Goal: Communication & Community: Answer question/provide support

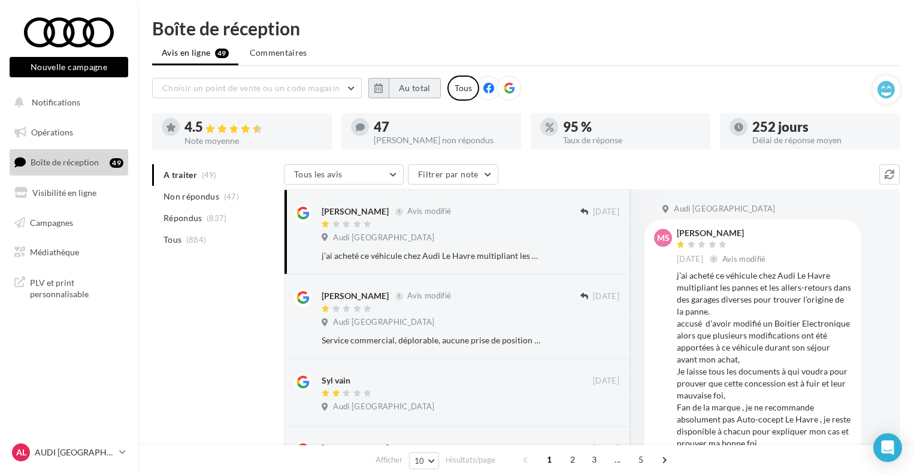
click at [409, 90] on button "Au total" at bounding box center [415, 88] width 52 height 20
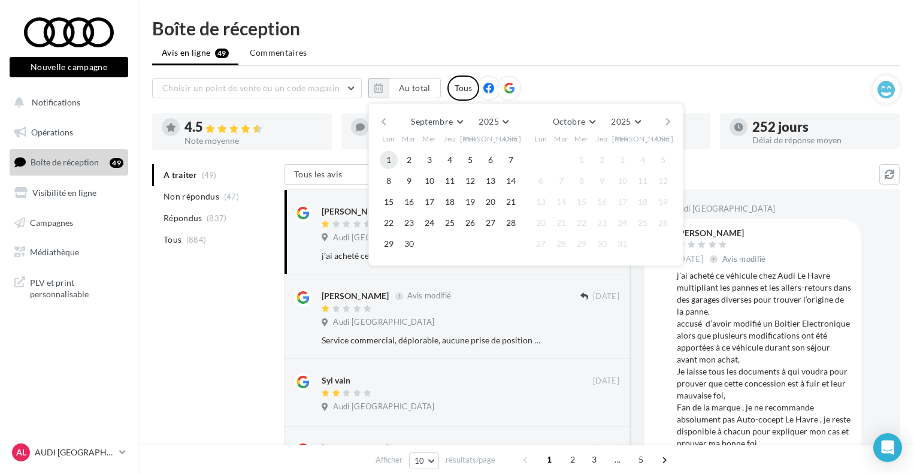
click at [391, 167] on button "1" at bounding box center [389, 160] width 18 height 18
click at [411, 239] on button "30" at bounding box center [409, 244] width 18 height 18
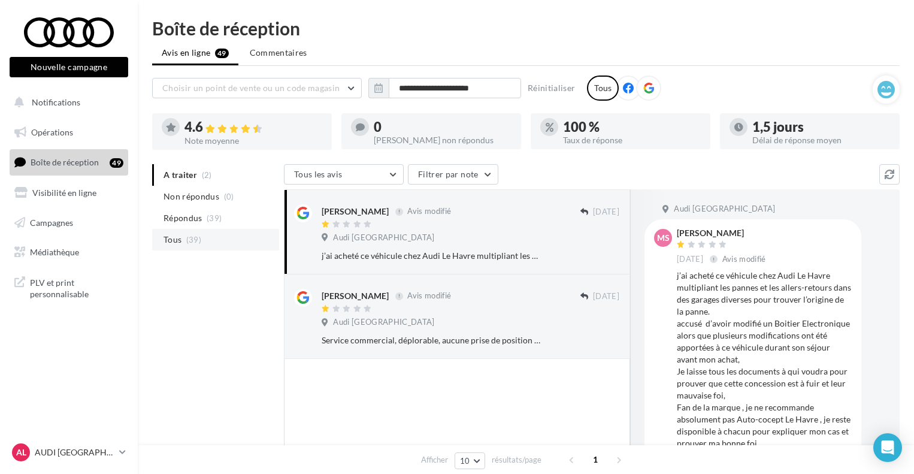
click at [191, 244] on span "(39)" at bounding box center [193, 240] width 15 height 10
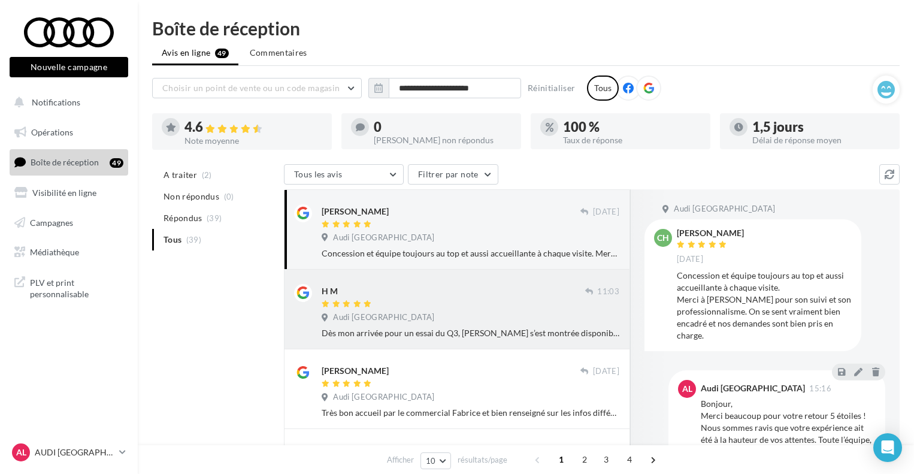
click at [412, 288] on div "H M" at bounding box center [454, 290] width 264 height 13
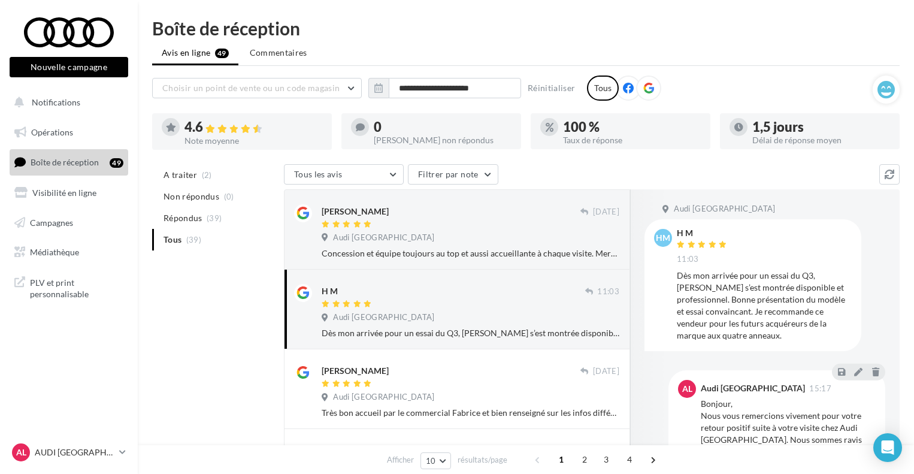
click at [300, 326] on div at bounding box center [303, 311] width 18 height 55
click at [512, 253] on div "Concession et équipe toujours au top et aussi accueillante à chaque visite. Mer…" at bounding box center [471, 253] width 298 height 12
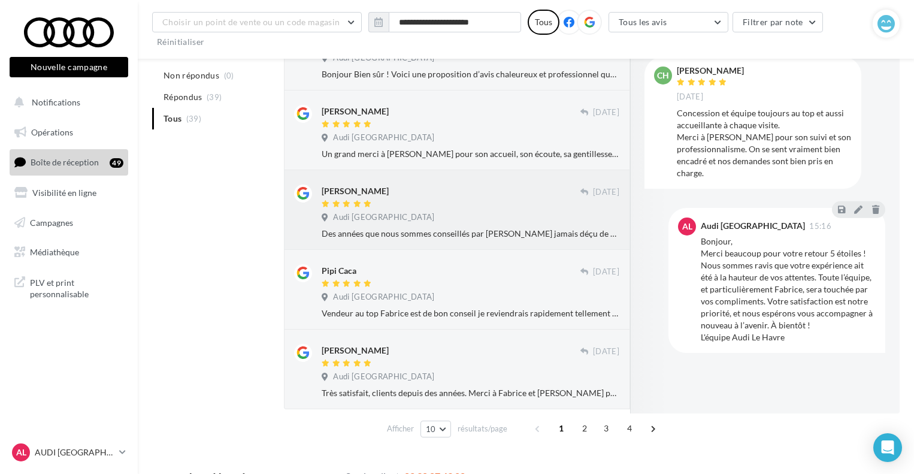
scroll to position [612, 0]
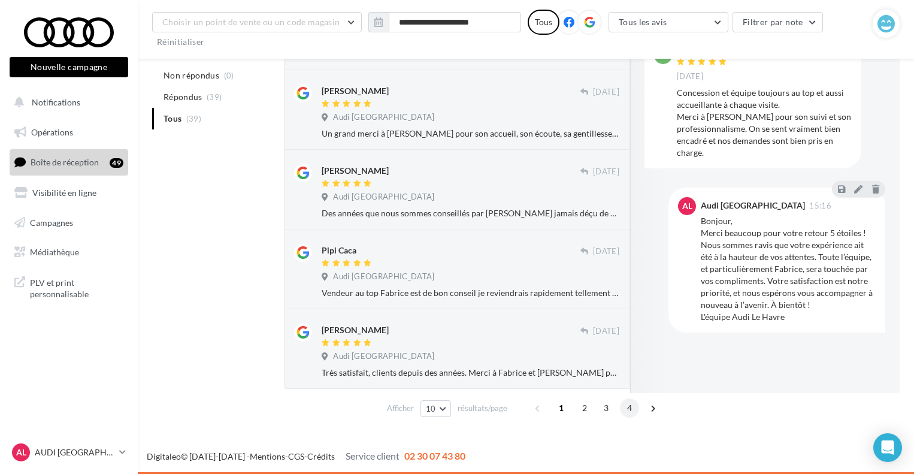
click at [636, 409] on span "4" at bounding box center [629, 407] width 19 height 19
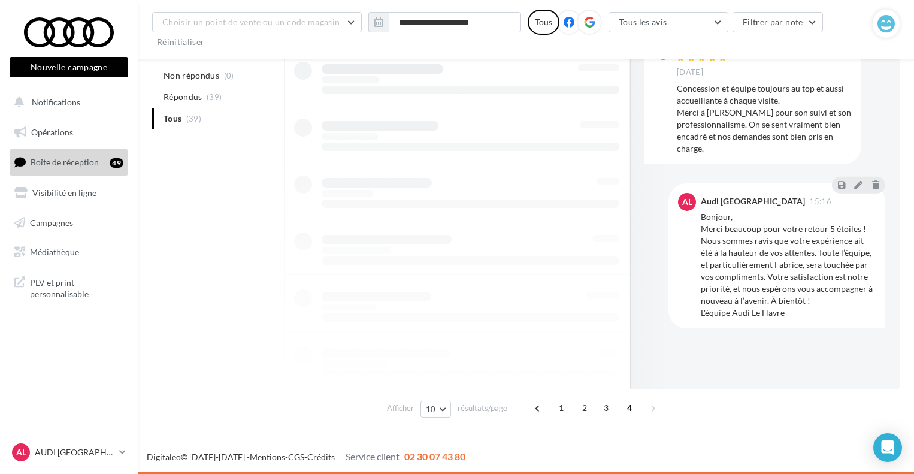
scroll to position [532, 0]
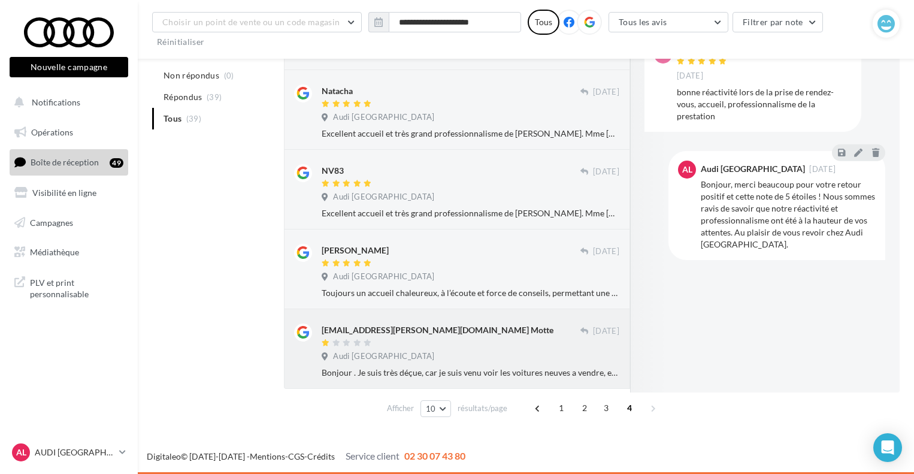
click at [401, 332] on div "[EMAIL_ADDRESS][PERSON_NAME][DOMAIN_NAME] Motte" at bounding box center [438, 330] width 232 height 12
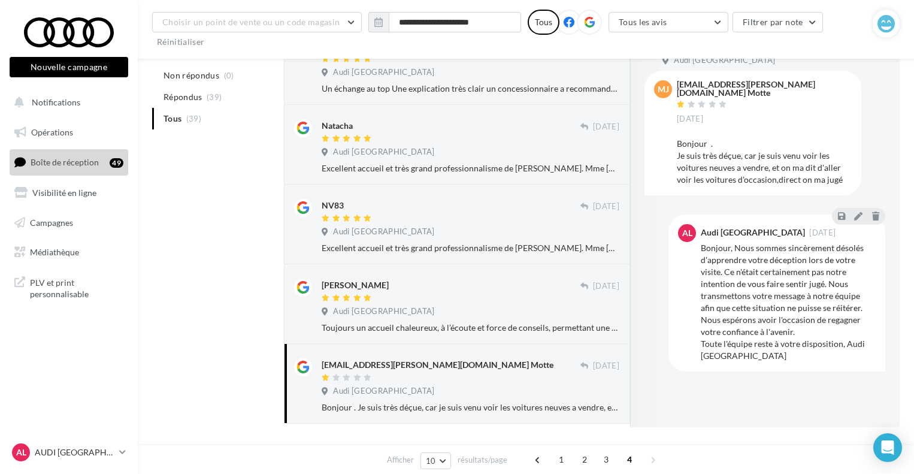
scroll to position [472, 0]
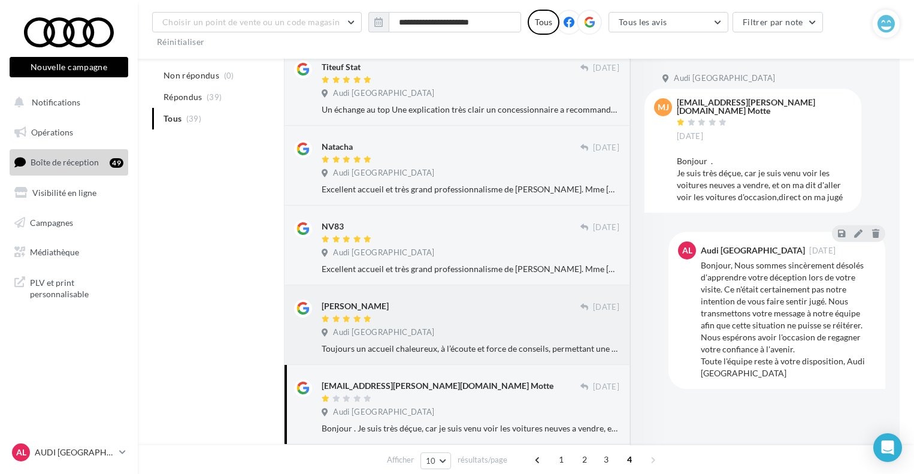
click at [397, 354] on div "Toujours un accueil chaleureux, à l’écoute et force de conseils, permettant une…" at bounding box center [471, 349] width 298 height 12
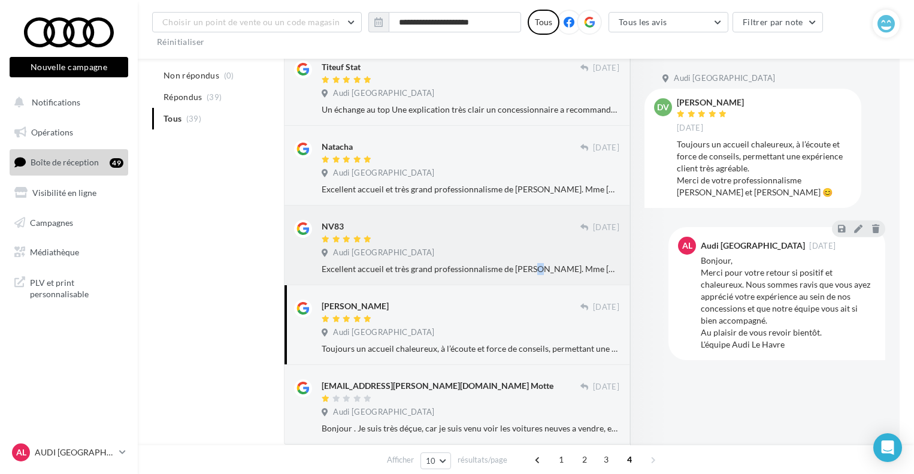
click at [501, 269] on div "Excellent accueil et très grand professionnalisme de [PERSON_NAME]. Mme [PERSON…" at bounding box center [471, 269] width 298 height 12
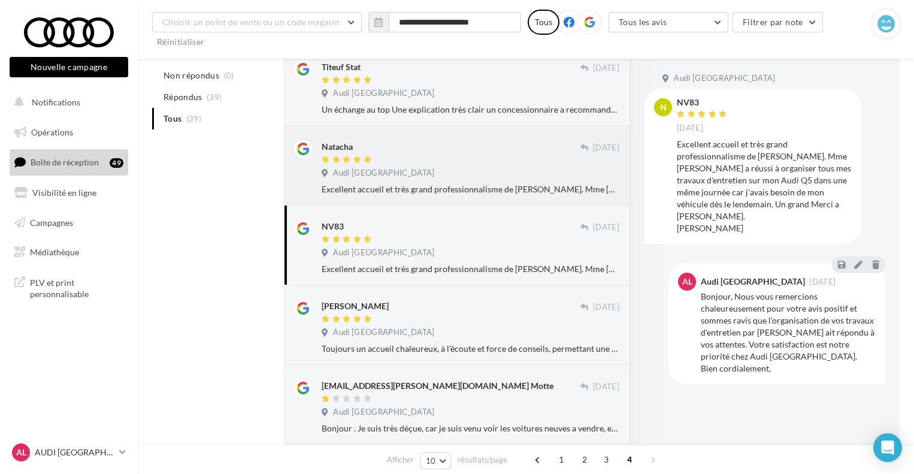
click at [364, 179] on span "Audi [GEOGRAPHIC_DATA]" at bounding box center [383, 173] width 101 height 11
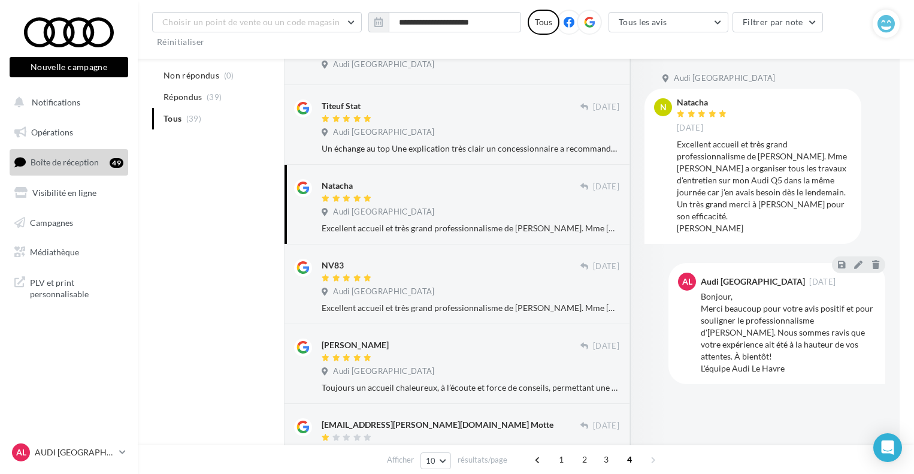
scroll to position [412, 0]
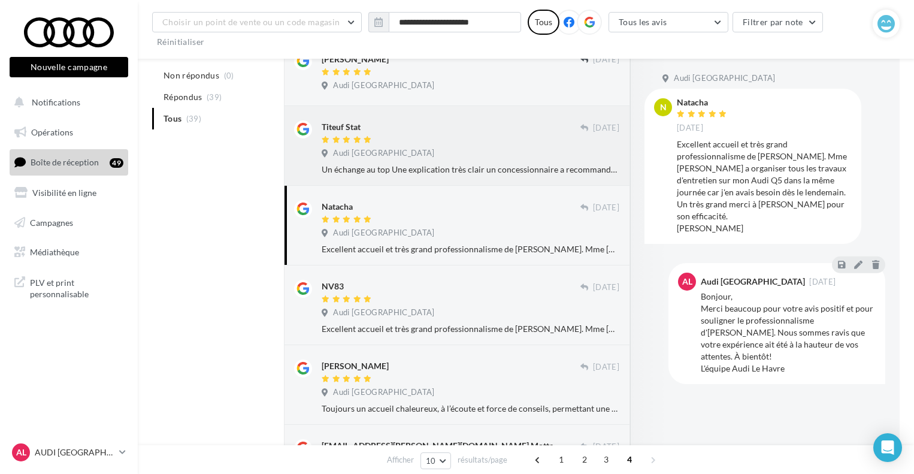
click at [489, 140] on div at bounding box center [451, 140] width 259 height 10
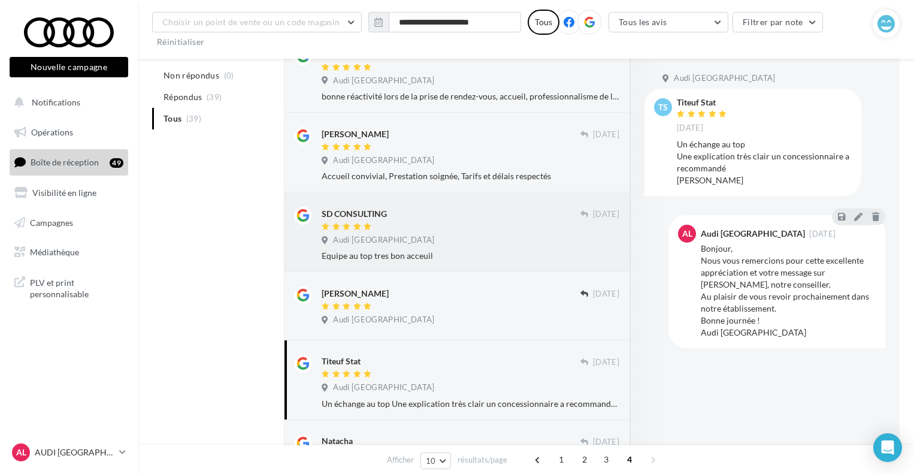
scroll to position [173, 0]
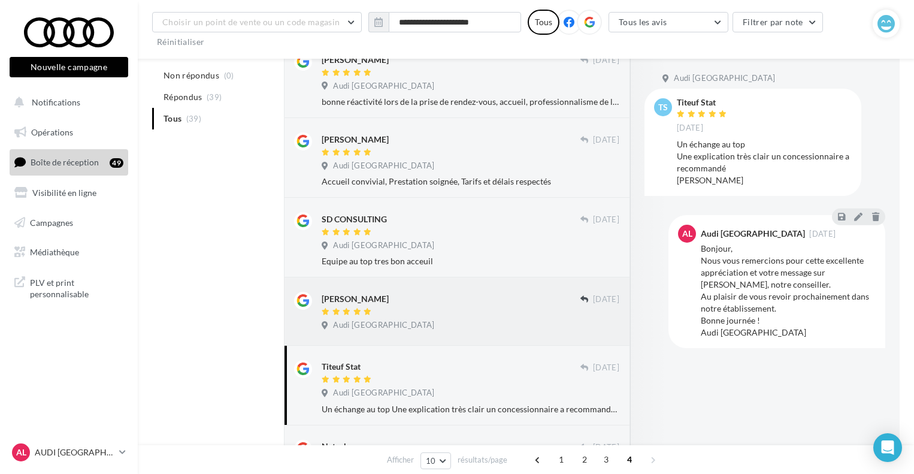
click at [455, 325] on div "Audi [GEOGRAPHIC_DATA]" at bounding box center [471, 326] width 298 height 13
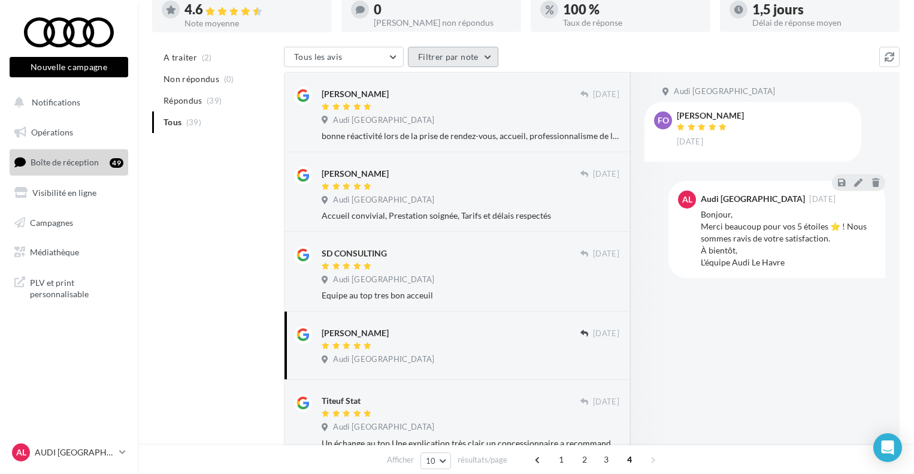
scroll to position [53, 0]
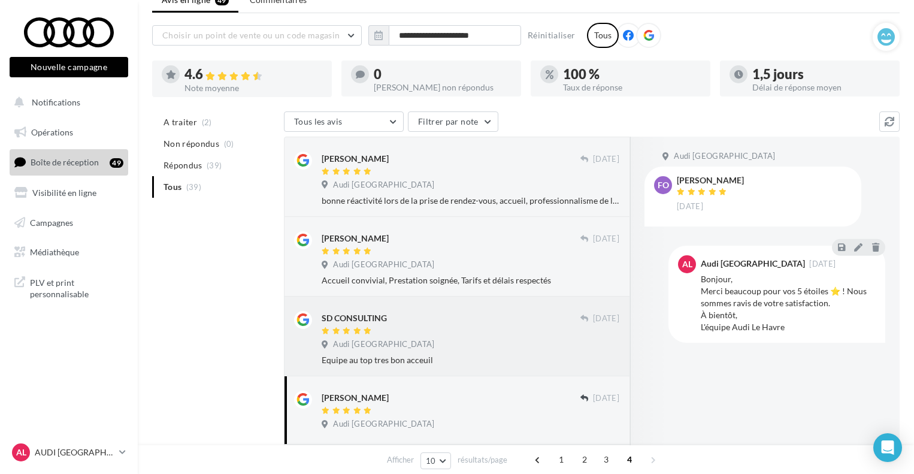
click at [413, 359] on div "Equipe au top tres bon acceuil" at bounding box center [471, 360] width 298 height 12
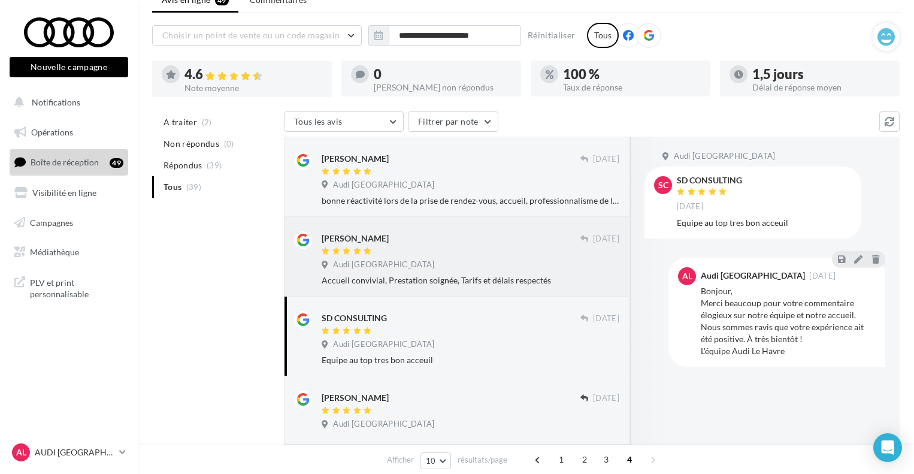
click at [446, 270] on div "Audi [GEOGRAPHIC_DATA]" at bounding box center [471, 265] width 298 height 13
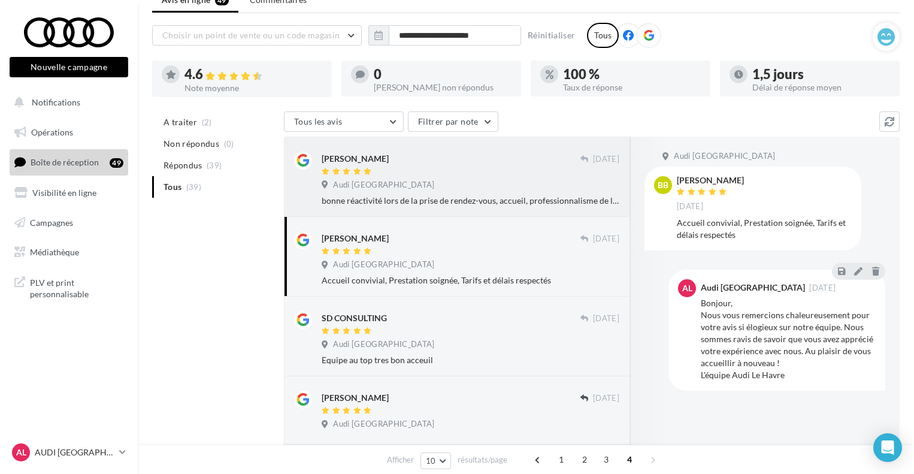
click at [385, 182] on div "Audi [GEOGRAPHIC_DATA]" at bounding box center [380, 185] width 117 height 11
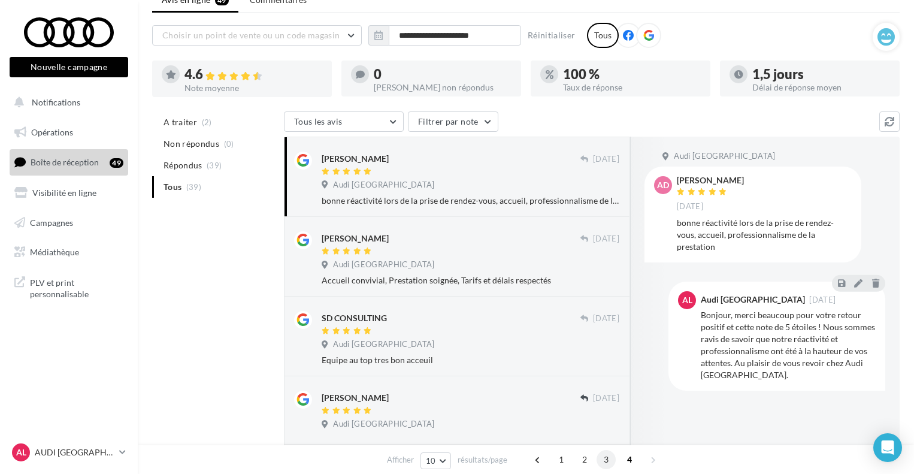
click at [605, 460] on span "3" at bounding box center [606, 459] width 19 height 19
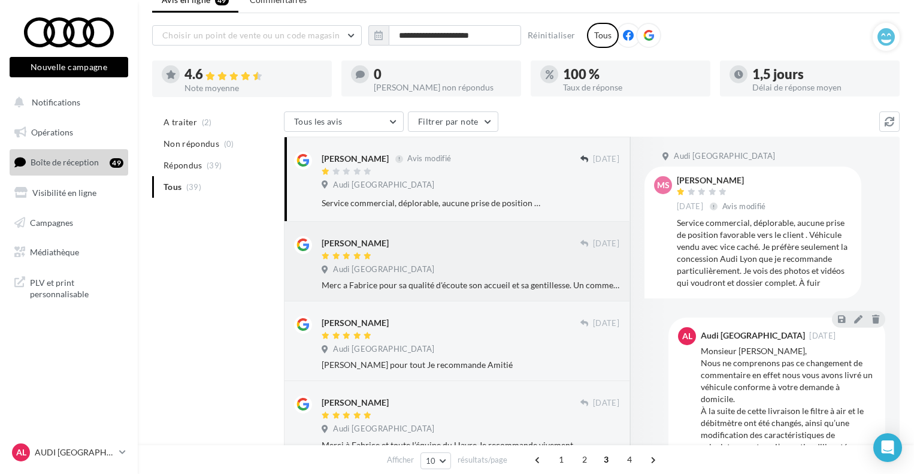
click at [358, 289] on div "Merc a Fabrice pour sa qualité d'écoute son accueil et sa gentillesse. Un comme…" at bounding box center [471, 285] width 298 height 12
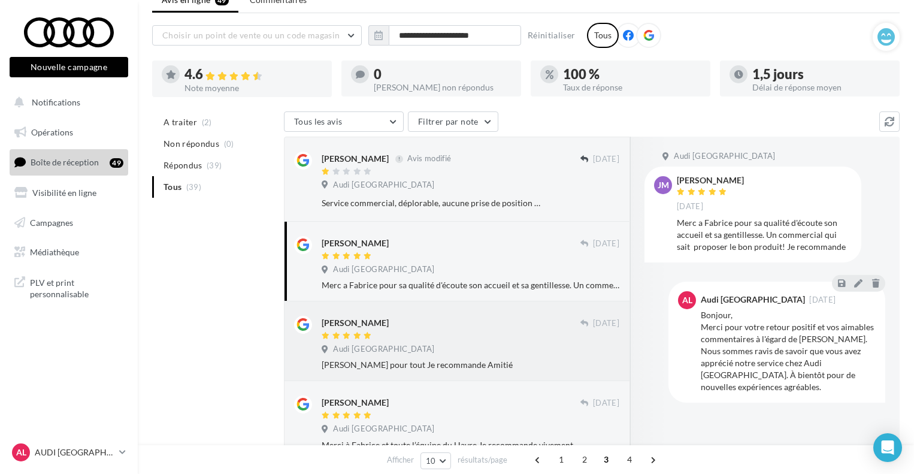
click at [425, 341] on div at bounding box center [451, 336] width 259 height 10
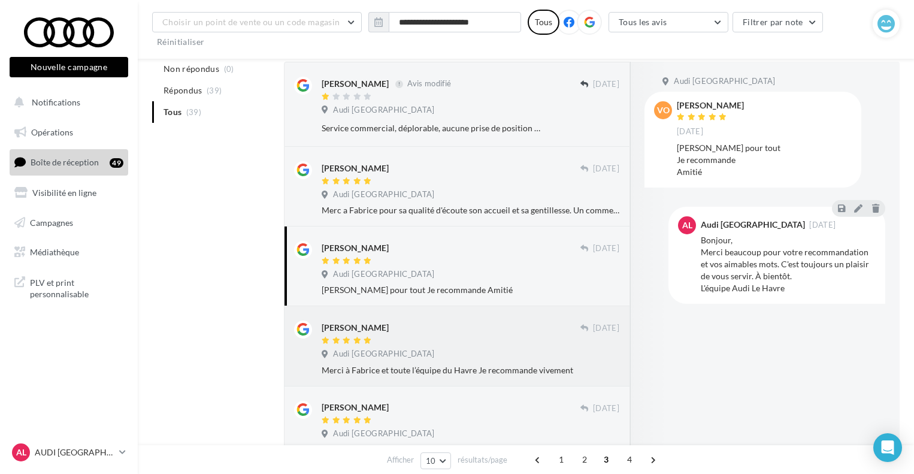
scroll to position [173, 0]
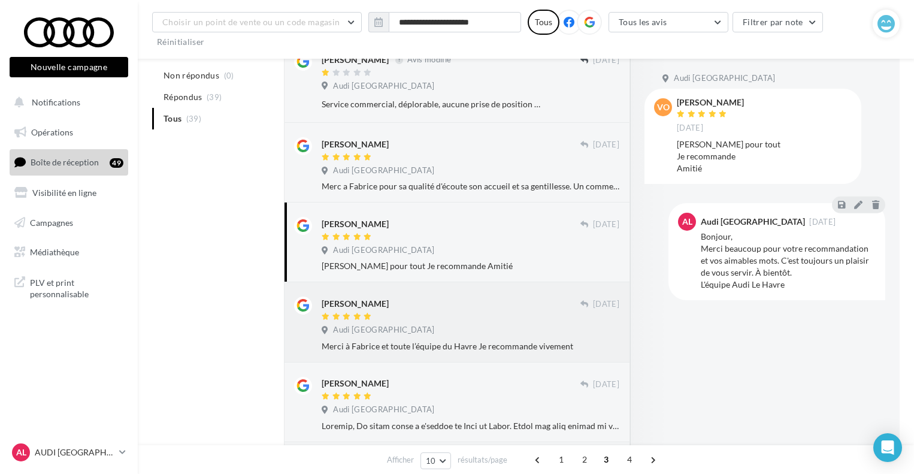
click at [451, 329] on div "Audi [GEOGRAPHIC_DATA]" at bounding box center [471, 331] width 298 height 13
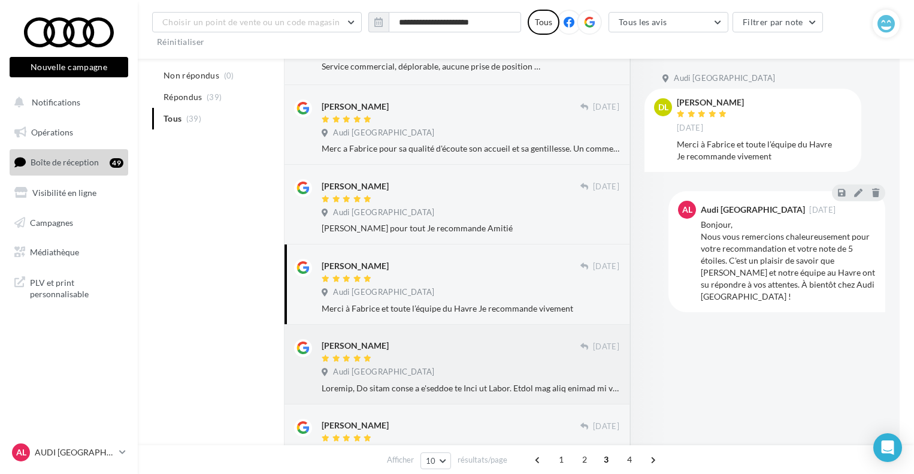
scroll to position [232, 0]
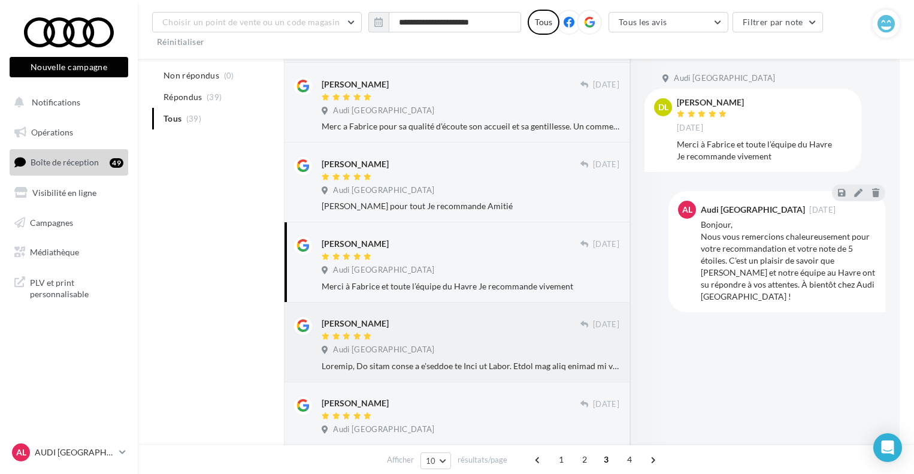
click at [409, 366] on div at bounding box center [471, 366] width 298 height 12
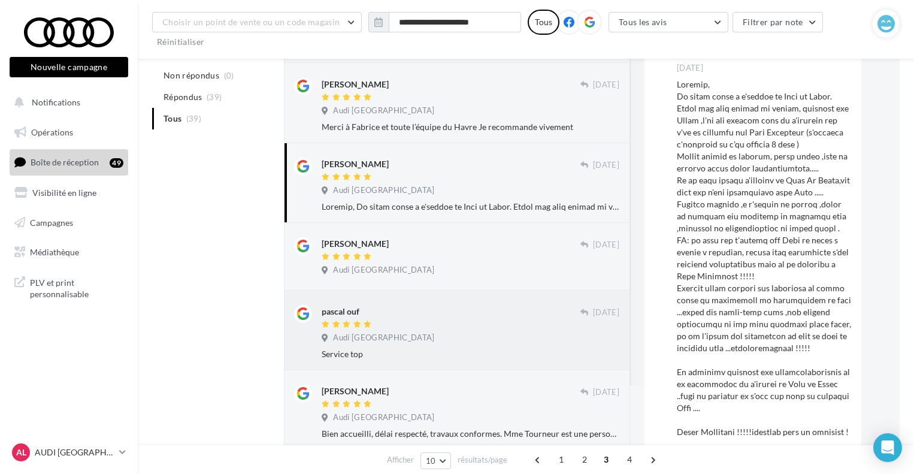
scroll to position [412, 0]
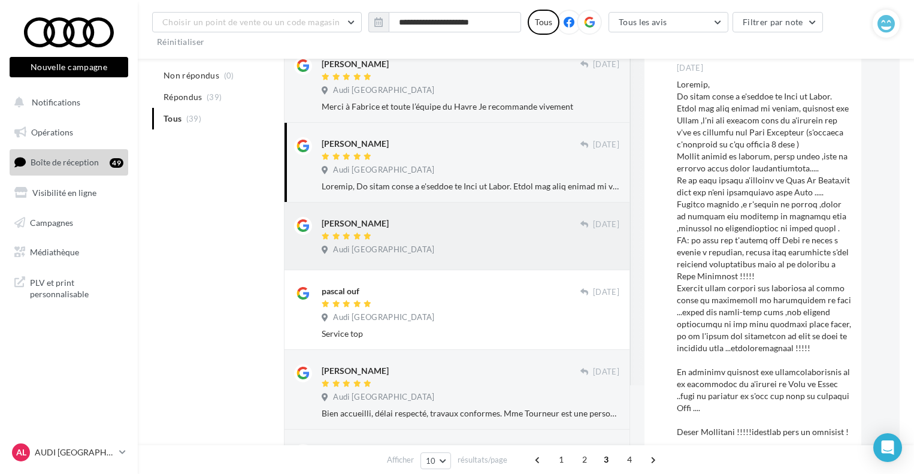
click at [391, 220] on div "[PERSON_NAME]" at bounding box center [451, 223] width 259 height 13
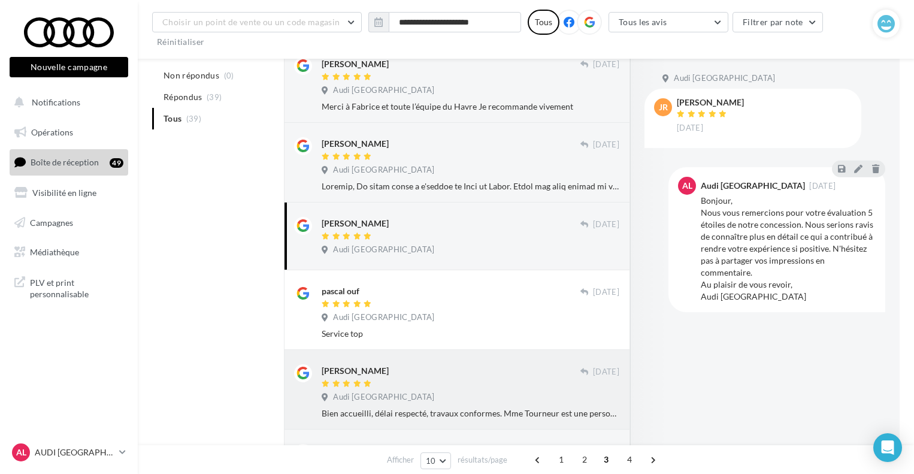
click at [377, 386] on div at bounding box center [451, 384] width 259 height 10
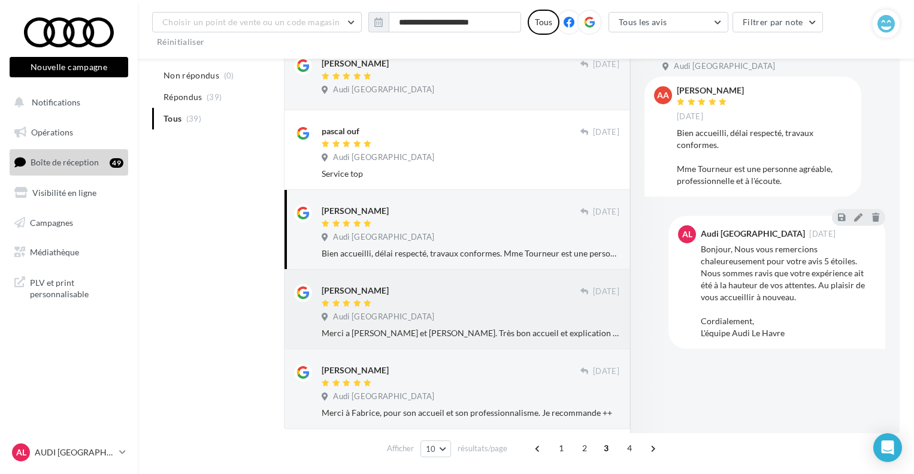
scroll to position [592, 0]
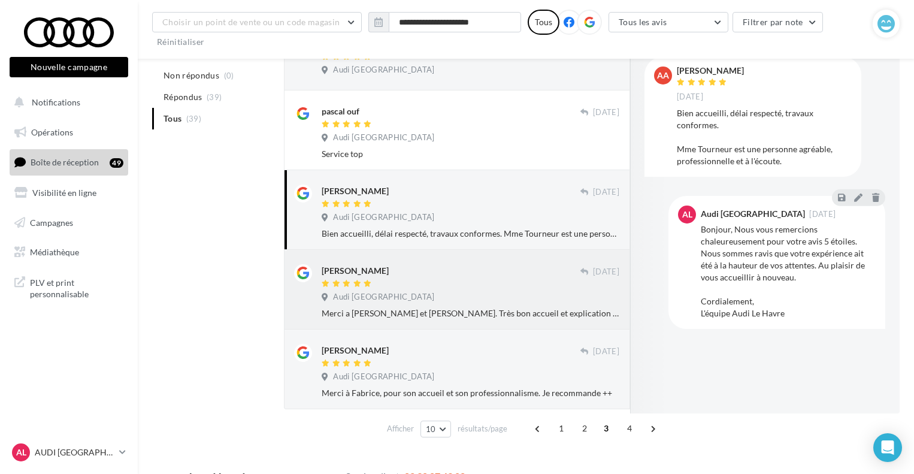
click at [391, 310] on div "[PERSON_NAME] [DATE] Audi Le Havre Merci a [PERSON_NAME] et [PERSON_NAME]. Très…" at bounding box center [471, 291] width 298 height 55
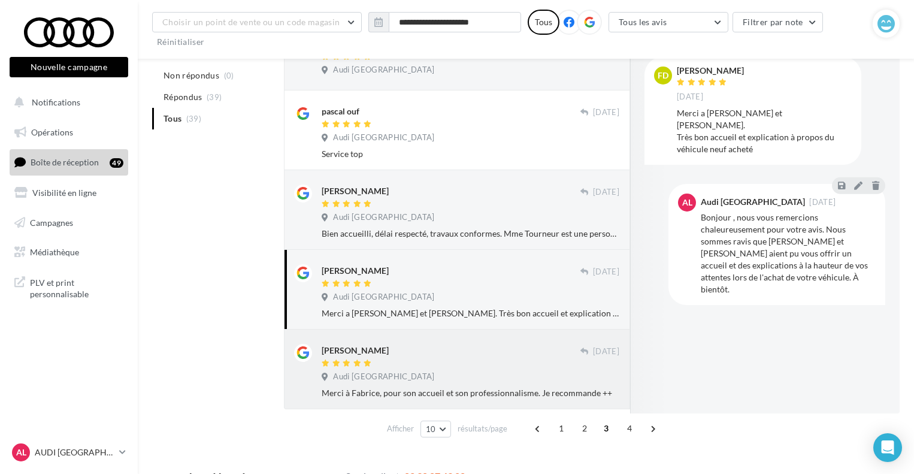
click at [373, 348] on div "[PERSON_NAME]" at bounding box center [451, 350] width 259 height 13
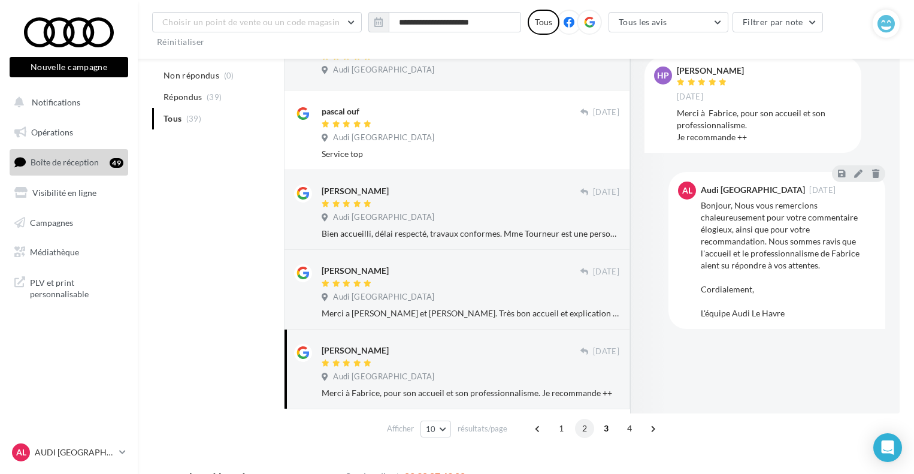
click at [583, 431] on span "2" at bounding box center [584, 428] width 19 height 19
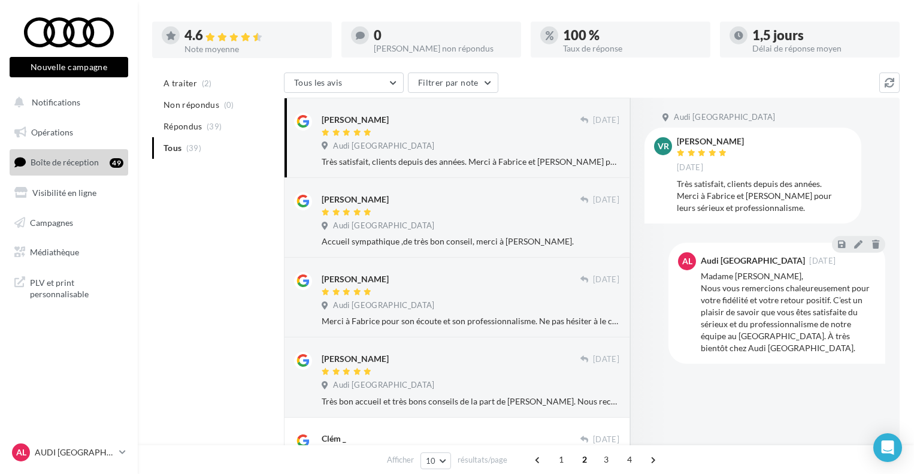
scroll to position [0, 0]
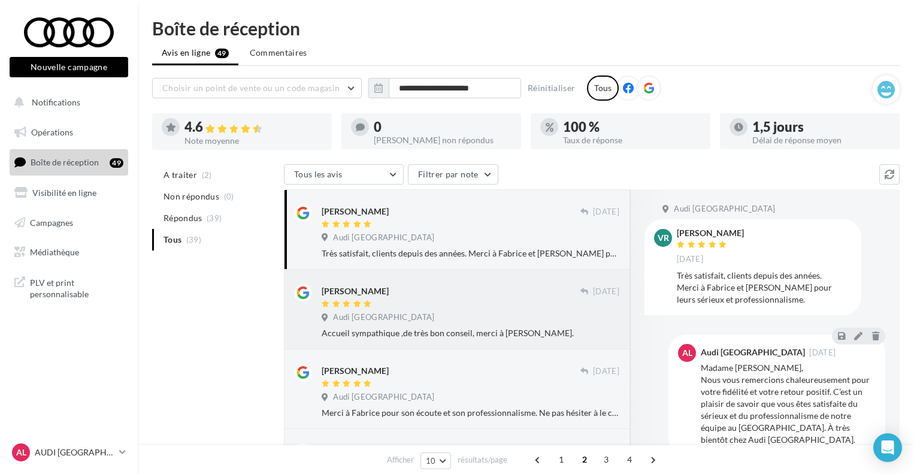
click at [455, 328] on div "Accueil sympathique ,de très bon conseil, merci à [PERSON_NAME]." at bounding box center [471, 333] width 298 height 12
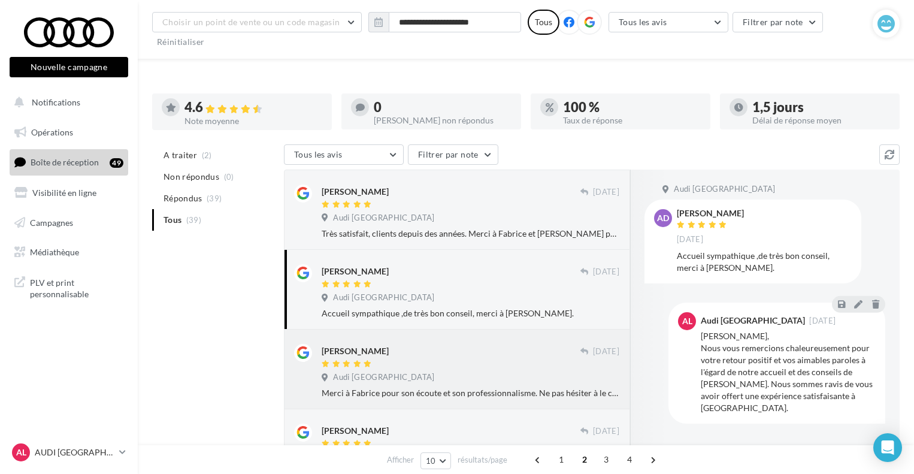
scroll to position [120, 0]
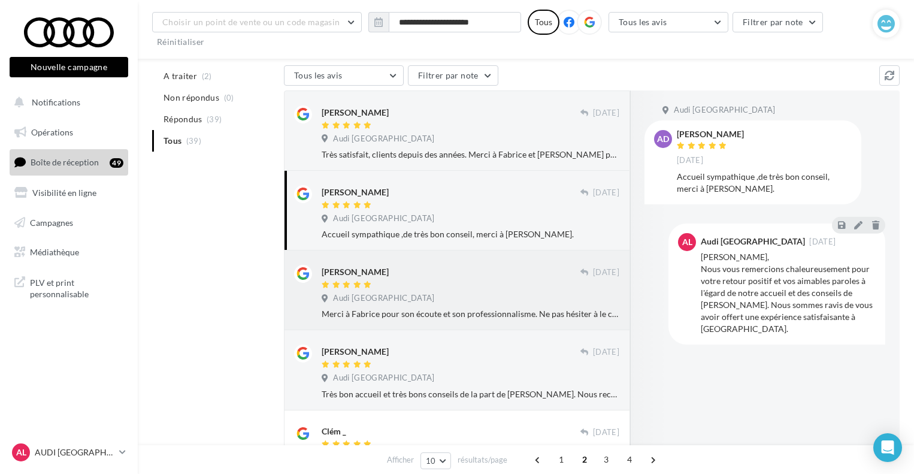
click at [407, 296] on div "Audi [GEOGRAPHIC_DATA]" at bounding box center [471, 299] width 298 height 13
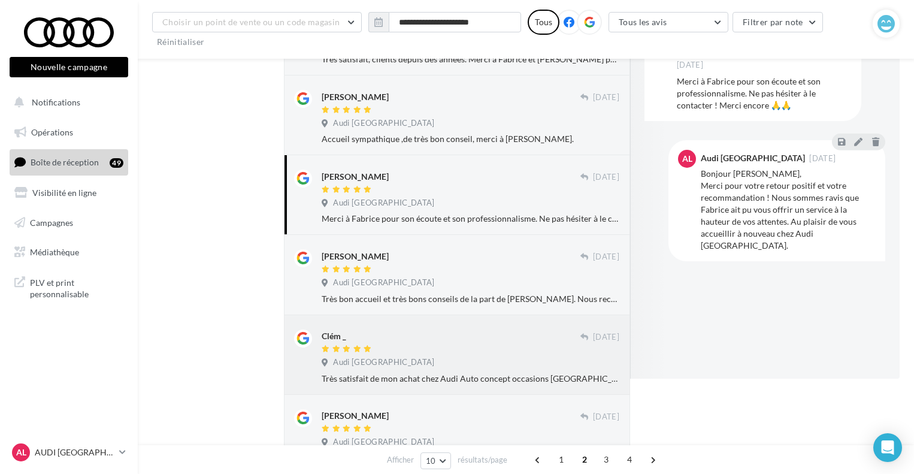
scroll to position [240, 0]
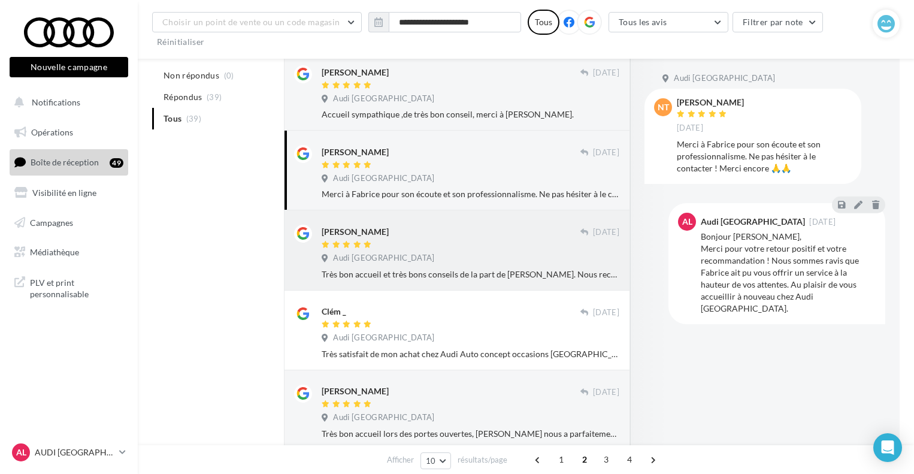
click at [437, 257] on div "Audi [GEOGRAPHIC_DATA]" at bounding box center [471, 259] width 298 height 13
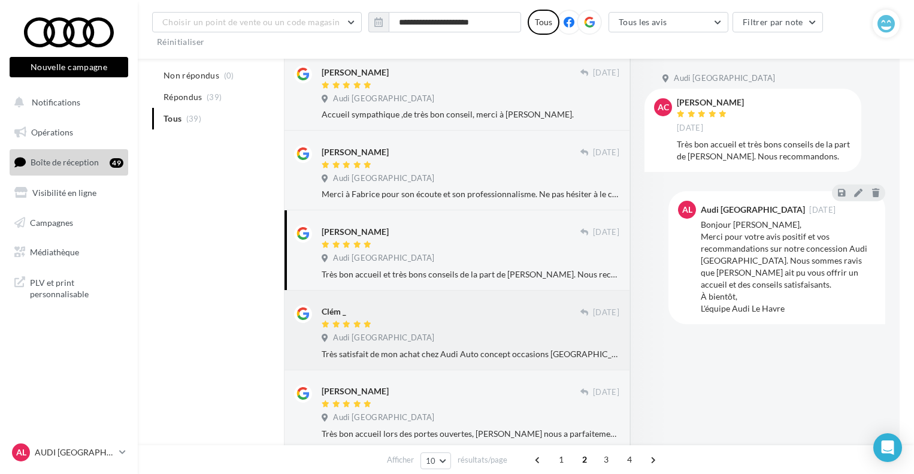
click at [419, 346] on div "Audi [GEOGRAPHIC_DATA]" at bounding box center [471, 338] width 298 height 13
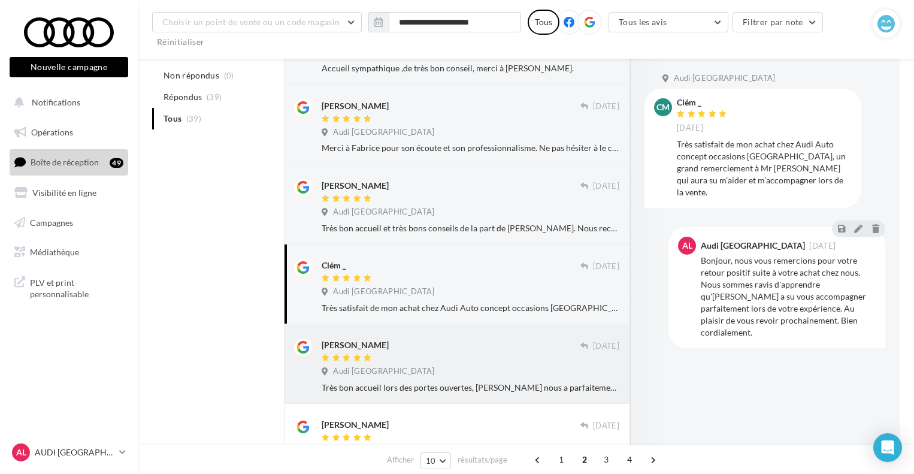
scroll to position [300, 0]
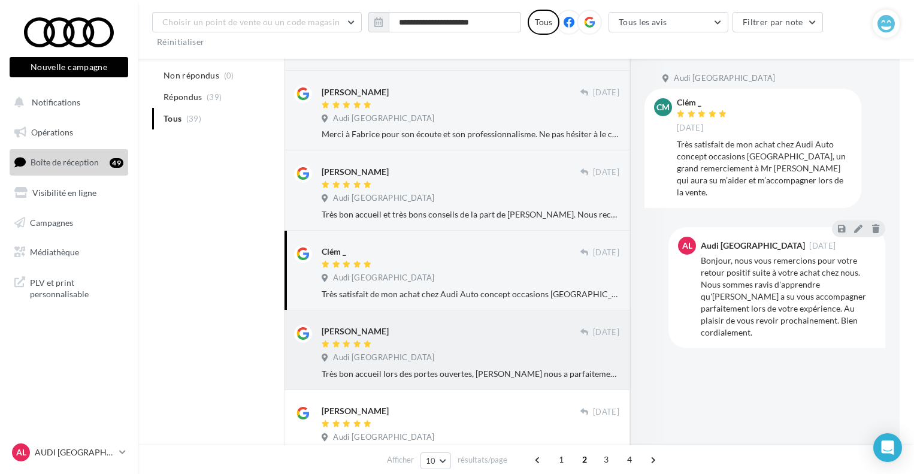
click at [413, 310] on div "Clém _ [DATE] Audi Le Havre Très satisfait de mon achat chez Audi Auto concept …" at bounding box center [457, 271] width 346 height 80
click at [410, 336] on div "[PERSON_NAME]" at bounding box center [451, 331] width 259 height 13
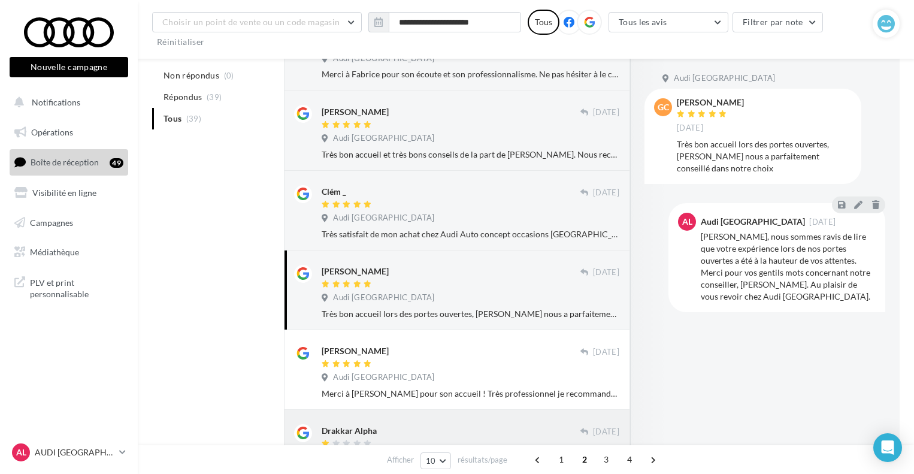
scroll to position [419, 0]
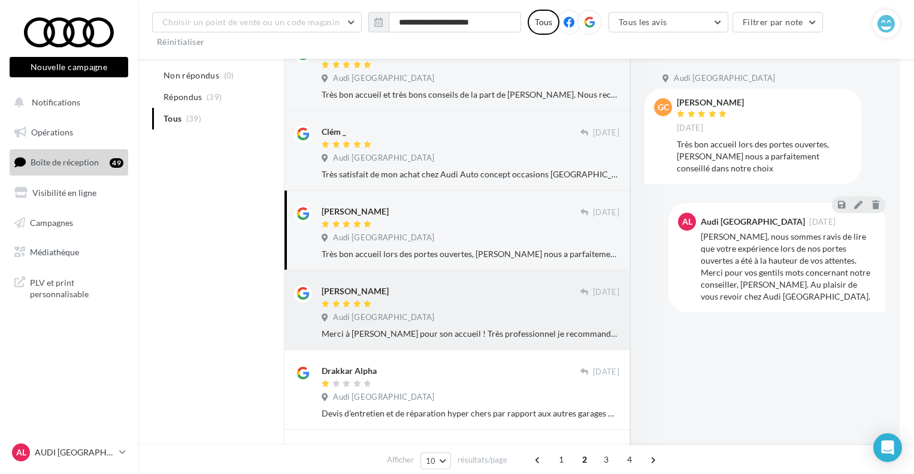
click at [367, 314] on div "[PERSON_NAME] [DATE] Audi Le Havre Merci à [PERSON_NAME] pour son accueil ! Trè…" at bounding box center [471, 312] width 298 height 55
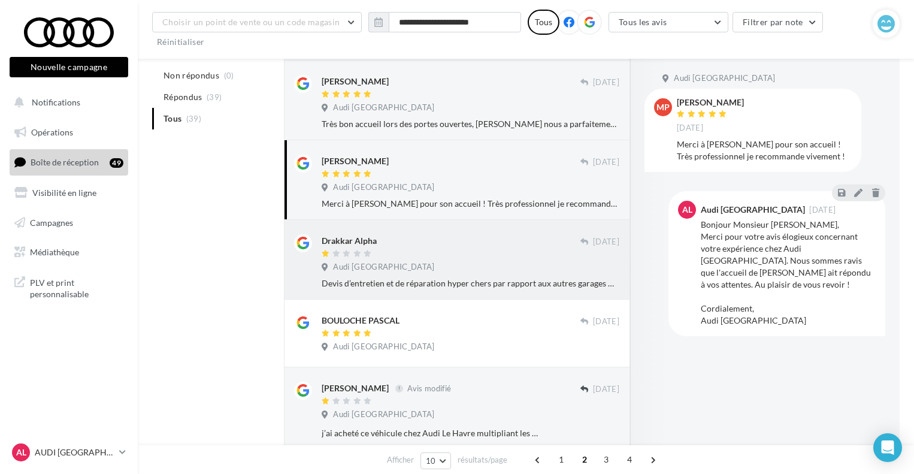
scroll to position [539, 0]
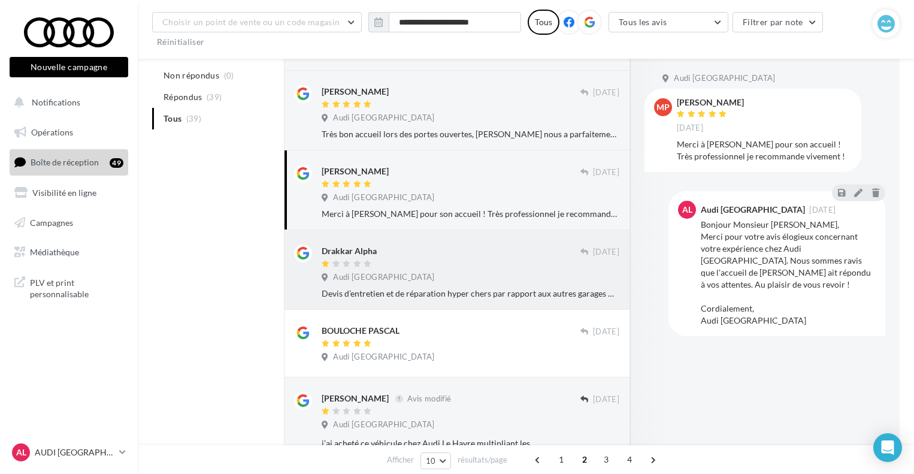
click at [413, 257] on div "Drakkar Alpha" at bounding box center [451, 250] width 259 height 13
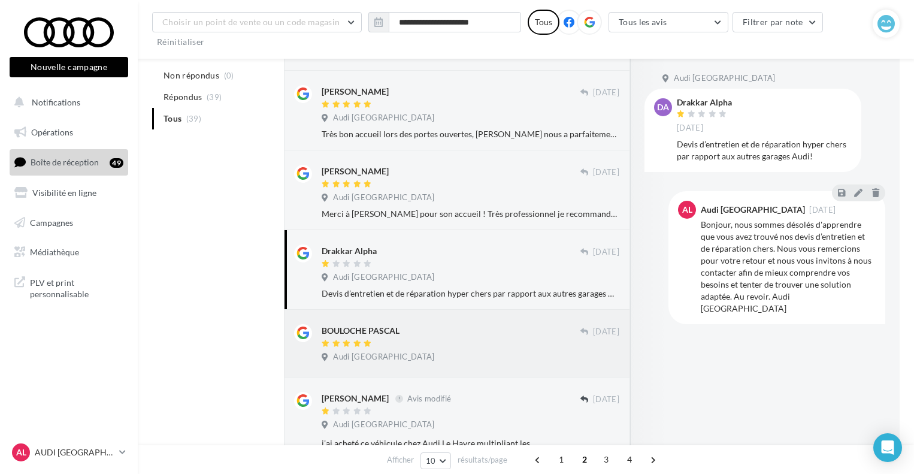
click at [401, 355] on div "BOULOCHE PASCAL [DATE] Audi [GEOGRAPHIC_DATA]" at bounding box center [471, 345] width 298 height 43
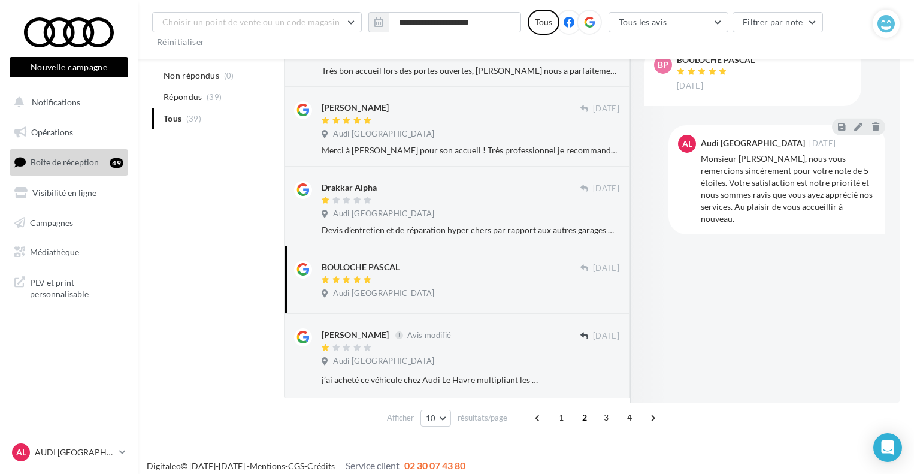
scroll to position [617, 0]
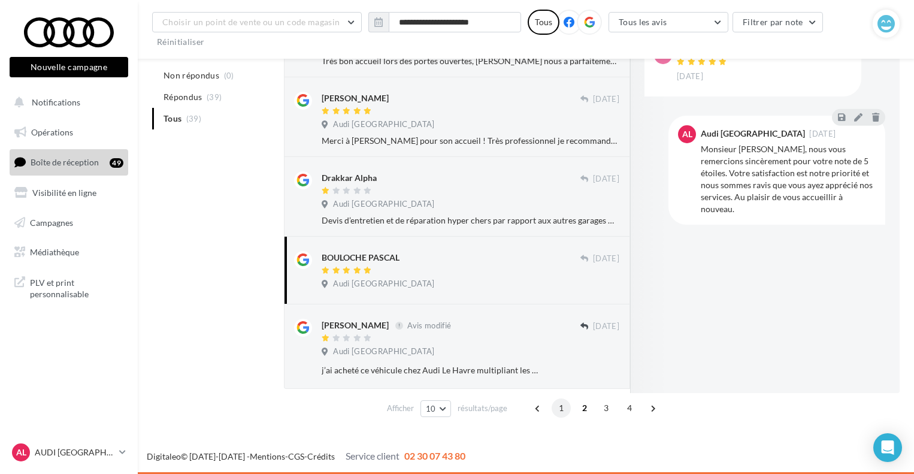
click at [562, 408] on span "1" at bounding box center [561, 407] width 19 height 19
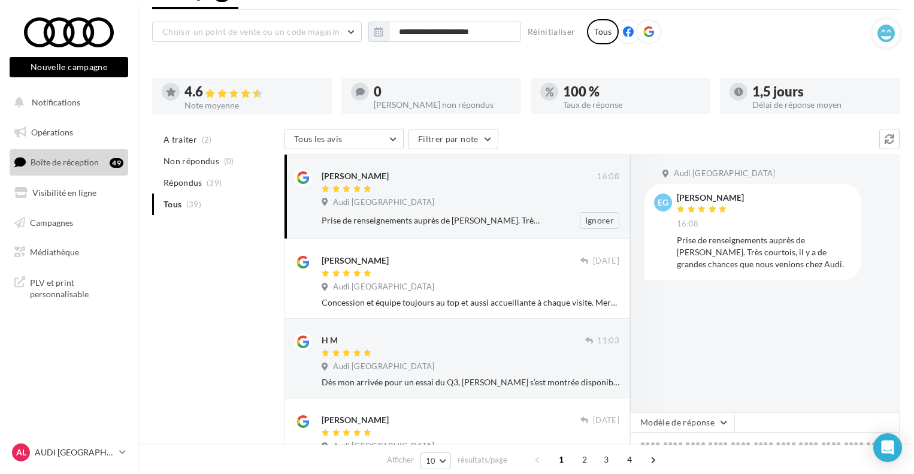
scroll to position [0, 0]
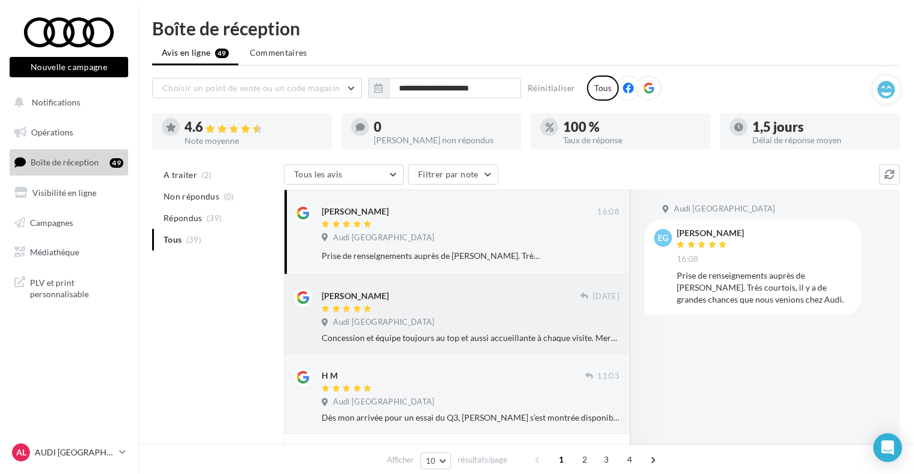
click at [479, 319] on div "Audi [GEOGRAPHIC_DATA]" at bounding box center [471, 323] width 298 height 13
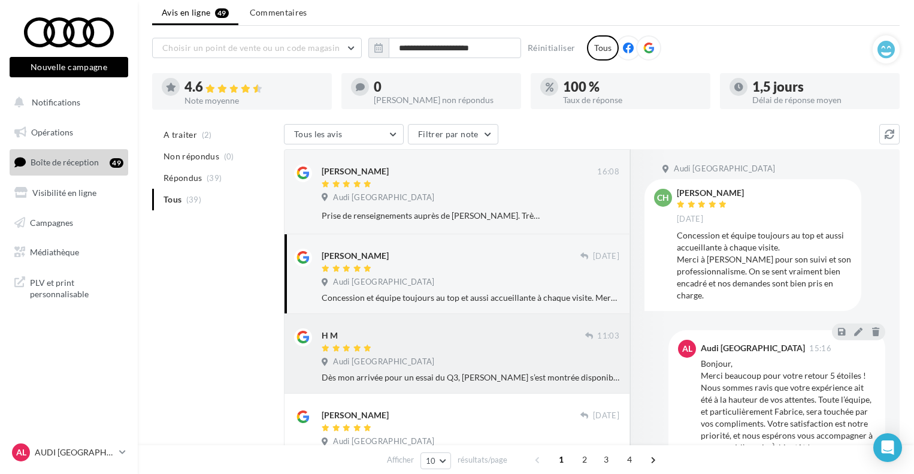
scroll to position [60, 0]
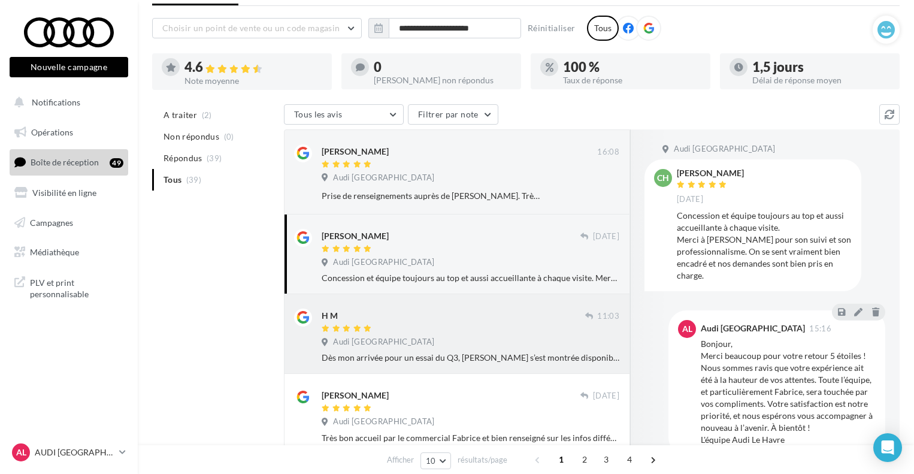
click at [456, 331] on div at bounding box center [454, 329] width 264 height 10
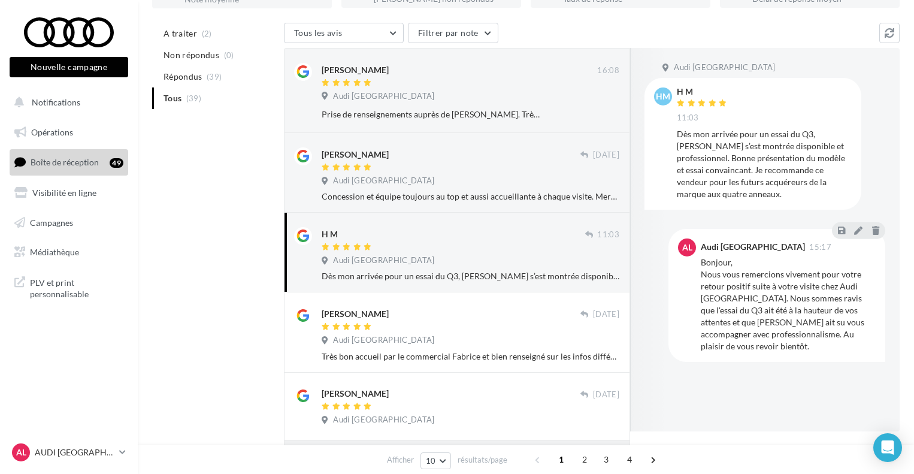
scroll to position [240, 0]
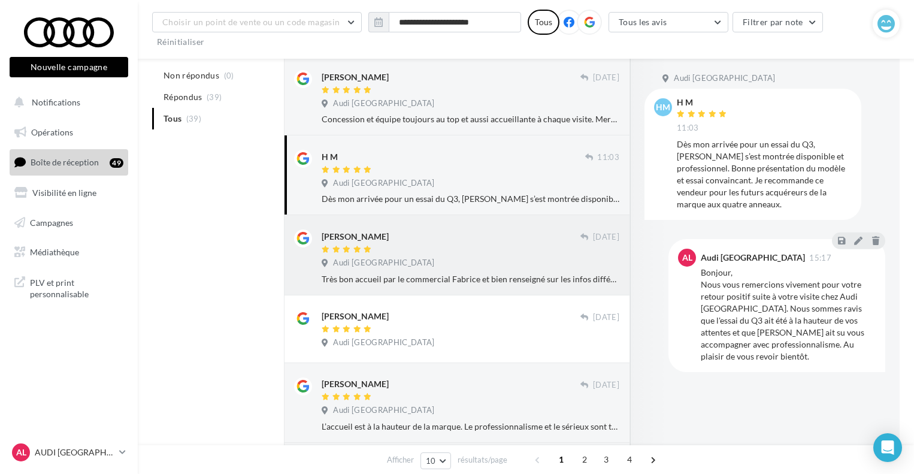
click at [428, 271] on div "Audi [GEOGRAPHIC_DATA]" at bounding box center [471, 264] width 298 height 13
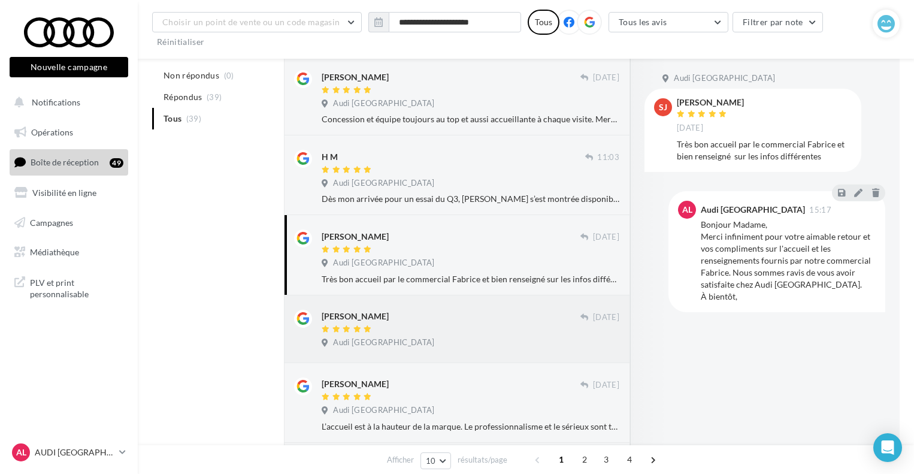
click at [445, 344] on div "Audi [GEOGRAPHIC_DATA]" at bounding box center [471, 343] width 298 height 13
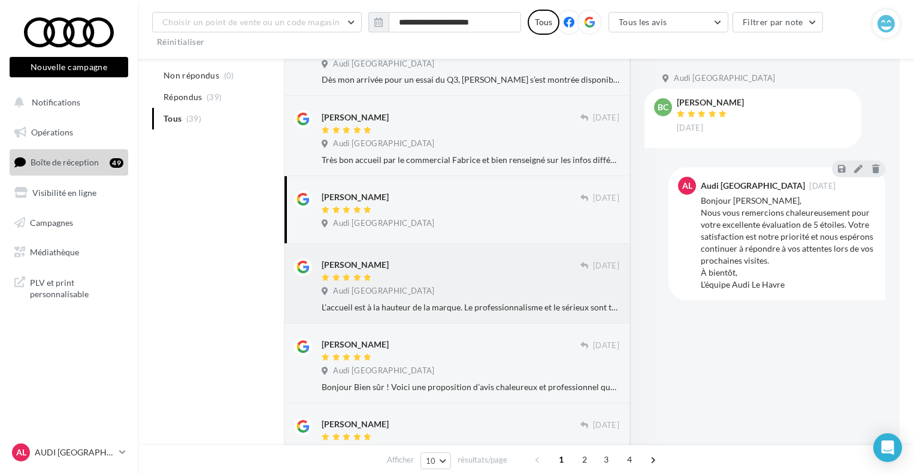
scroll to position [359, 0]
click at [498, 306] on div "L’accueil est à la hauteur de la marque. Le professionnalisme et le sérieux son…" at bounding box center [471, 307] width 298 height 12
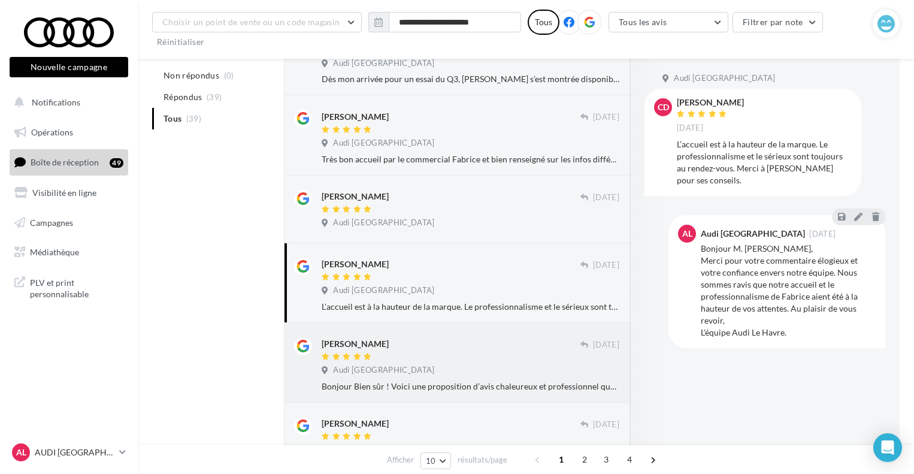
click at [462, 353] on div "[PERSON_NAME]" at bounding box center [451, 349] width 259 height 25
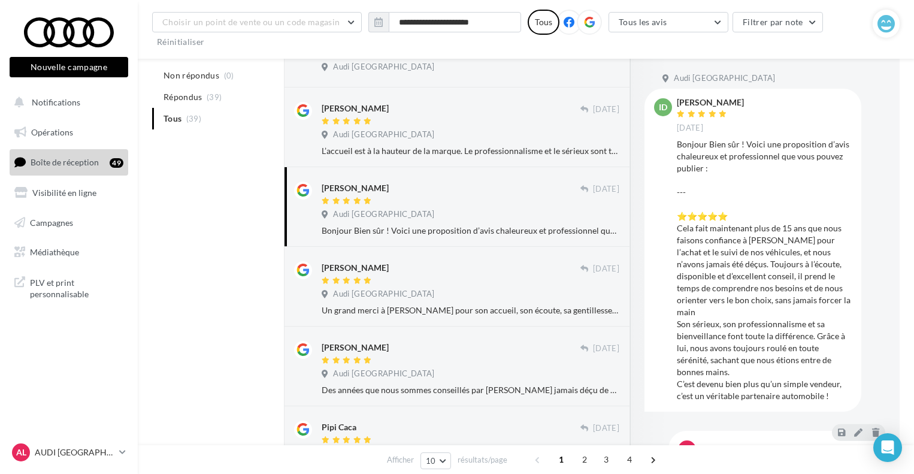
scroll to position [539, 0]
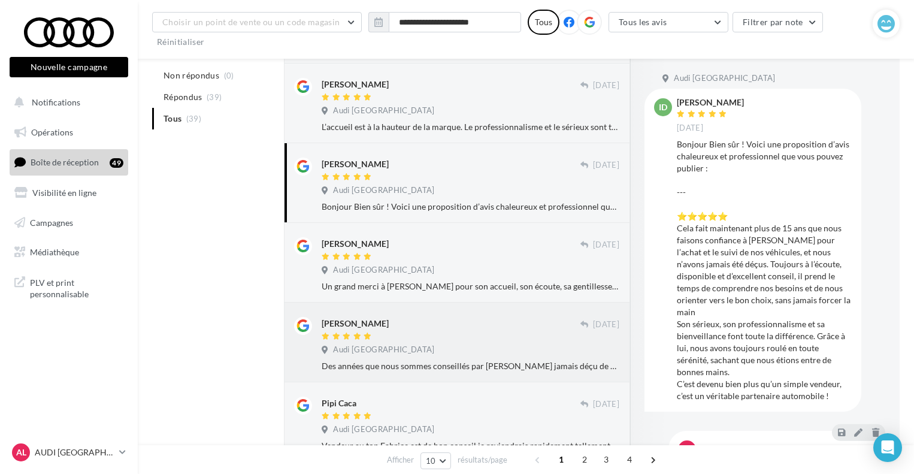
click at [373, 364] on div "Des années que nous sommes conseillés par [PERSON_NAME] jamais déçu de nos acha…" at bounding box center [471, 366] width 298 height 12
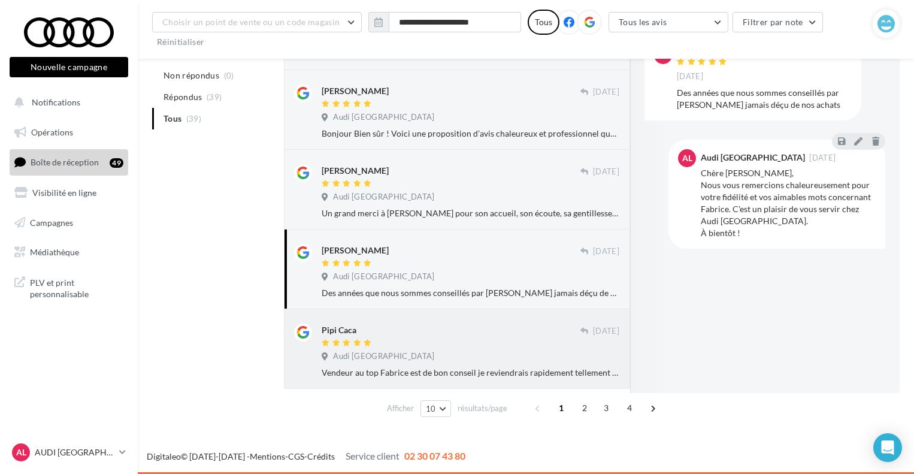
scroll to position [617, 0]
click at [389, 376] on div "Vendeur au top Fabrice est de bon conseil je reviendrais rapidement tellement h…" at bounding box center [471, 373] width 298 height 12
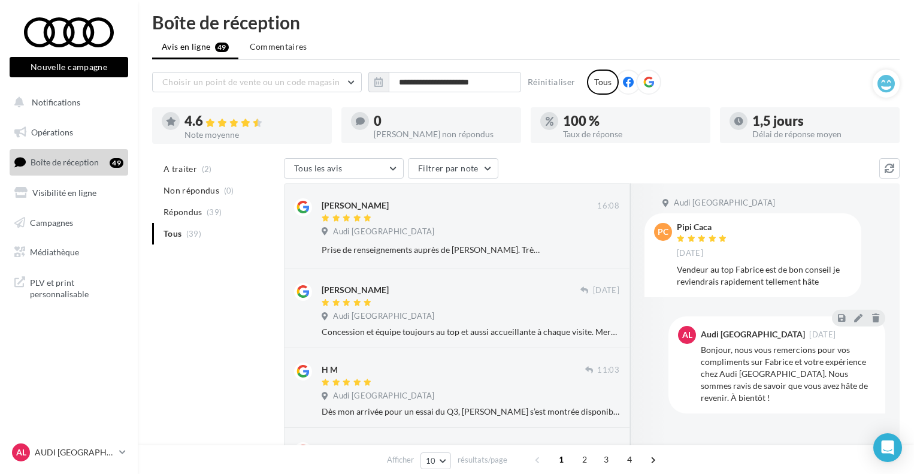
scroll to position [0, 0]
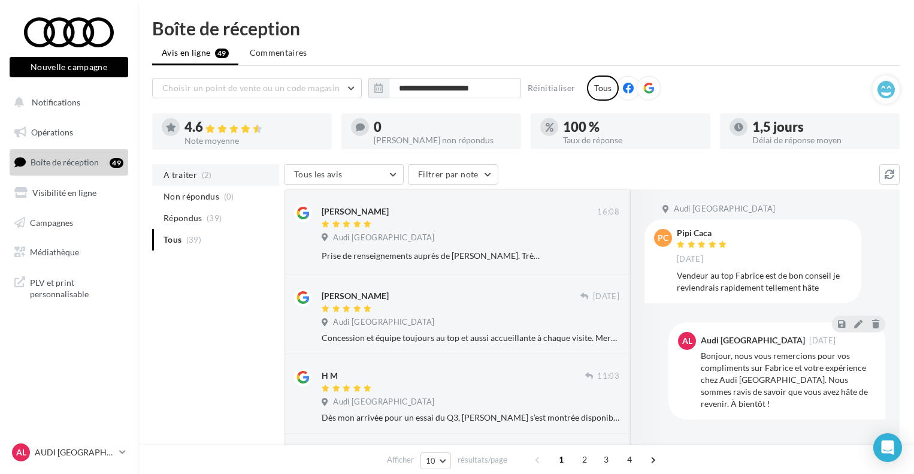
click at [214, 169] on li "A traiter (2)" at bounding box center [215, 175] width 127 height 22
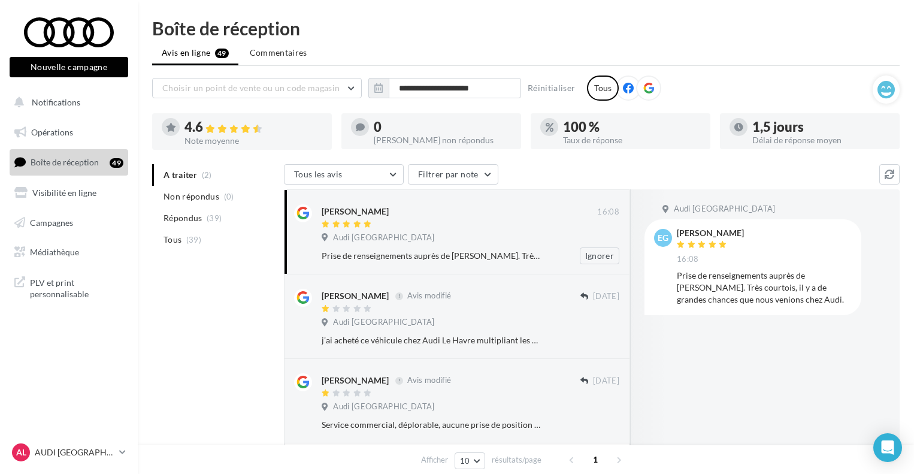
click at [433, 238] on div "Audi [GEOGRAPHIC_DATA]" at bounding box center [471, 238] width 298 height 13
click at [384, 238] on div "Audi [GEOGRAPHIC_DATA]" at bounding box center [380, 237] width 117 height 11
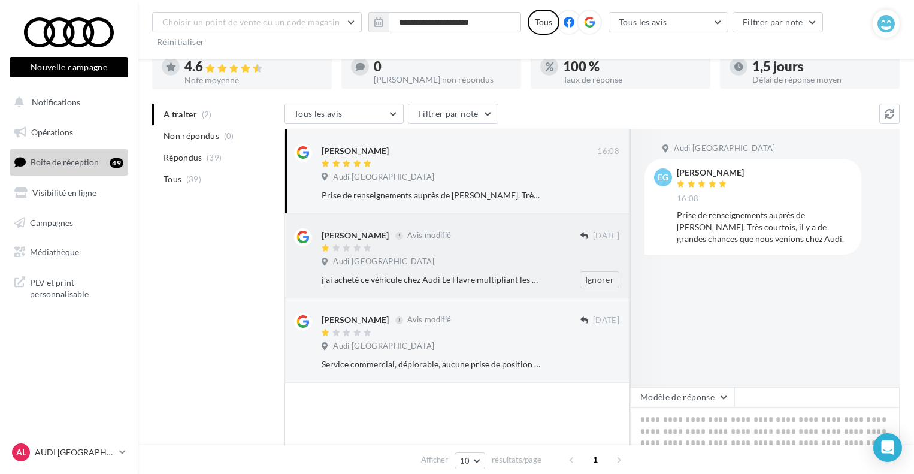
scroll to position [60, 0]
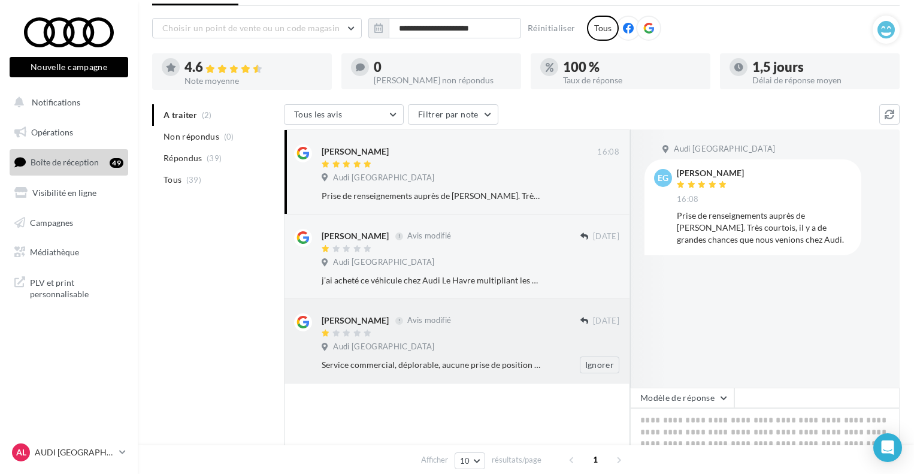
click at [437, 359] on div "Service commercial, déplorable, aucune prise de position favorable vers le clie…" at bounding box center [475, 364] width 307 height 17
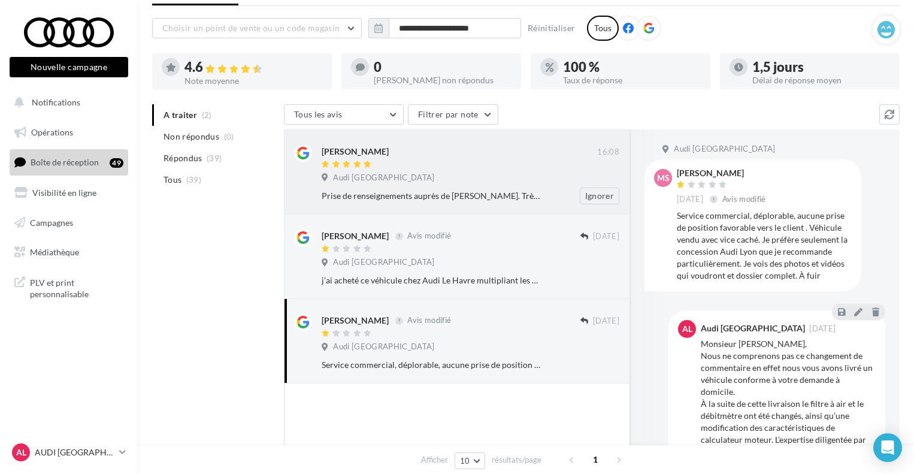
click at [485, 164] on div at bounding box center [460, 165] width 276 height 10
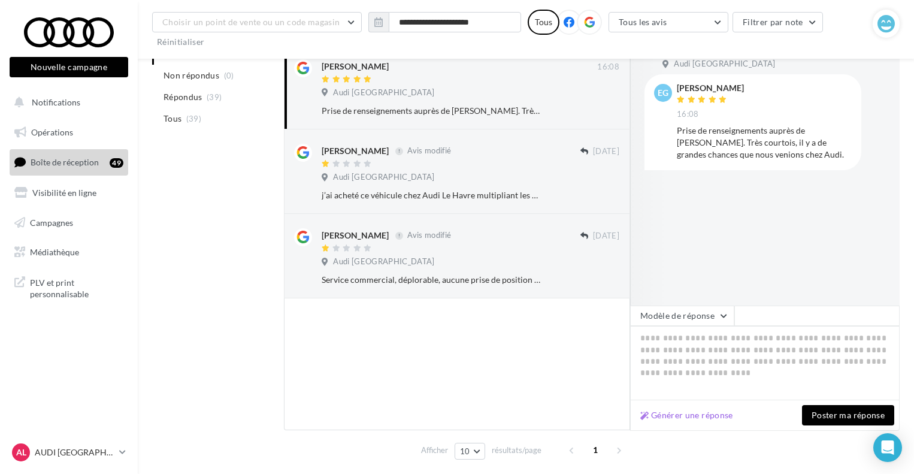
scroll to position [206, 0]
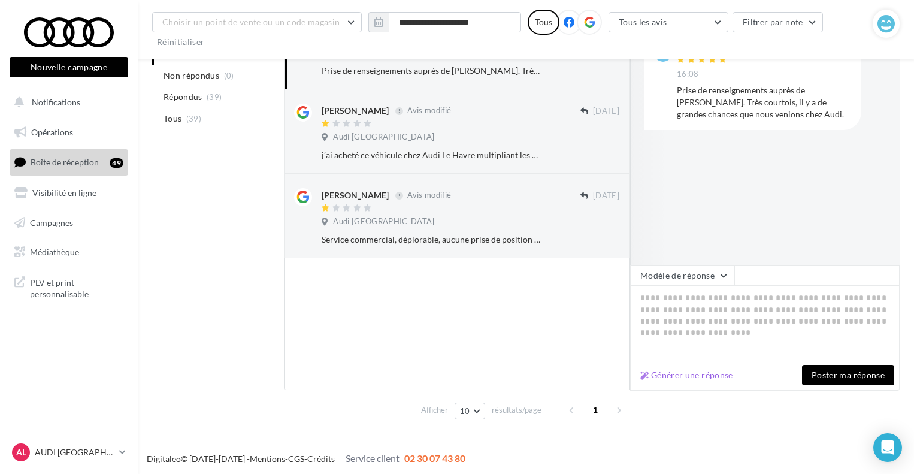
click at [669, 374] on button "Générer une réponse" at bounding box center [687, 375] width 102 height 14
type textarea "**********"
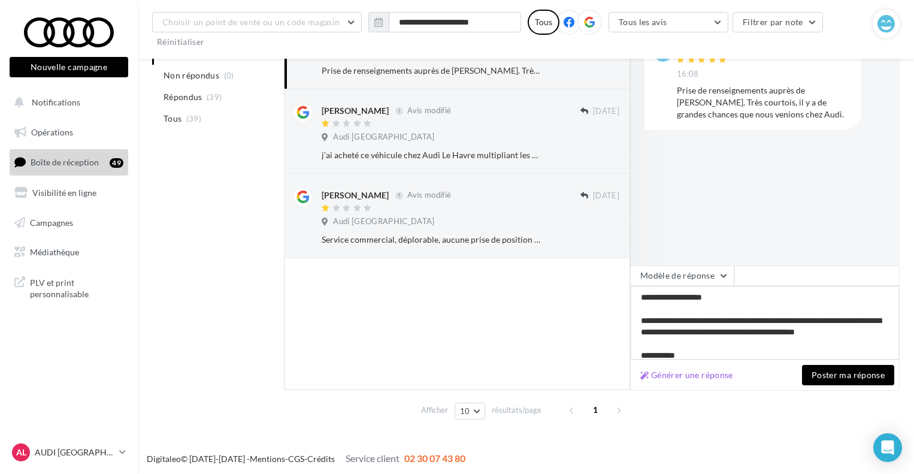
click at [709, 310] on textarea "**********" at bounding box center [765, 323] width 270 height 74
type textarea "**********"
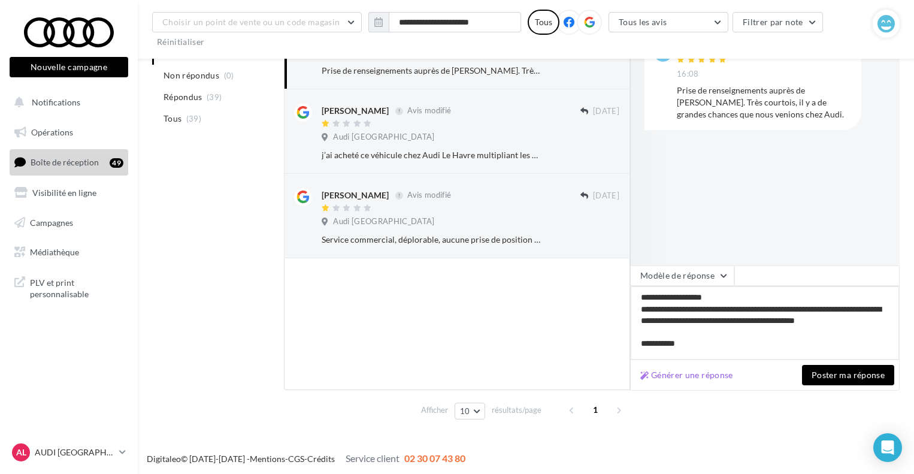
click at [711, 332] on textarea "**********" at bounding box center [765, 323] width 270 height 74
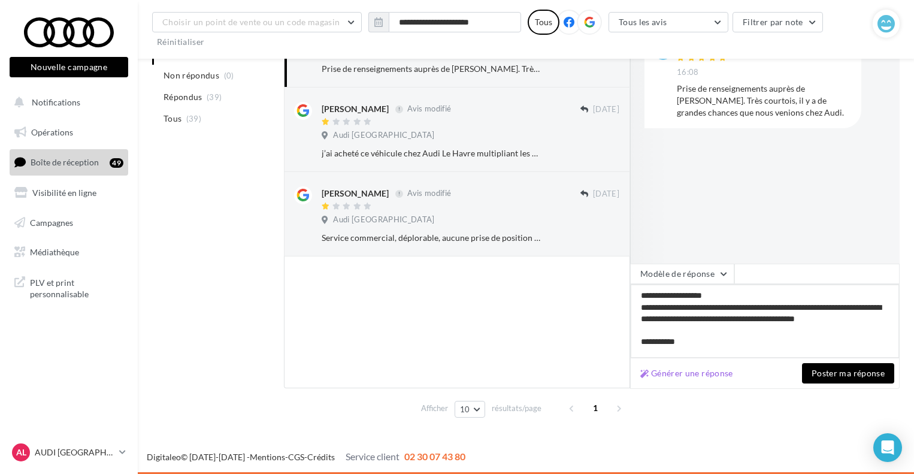
scroll to position [7, 0]
type textarea "**********"
click at [857, 374] on button "Poster ma réponse" at bounding box center [848, 373] width 92 height 20
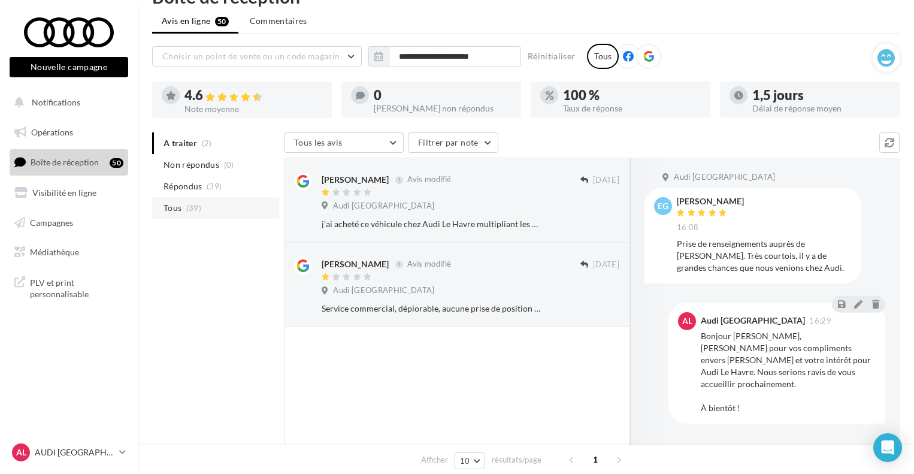
scroll to position [29, 0]
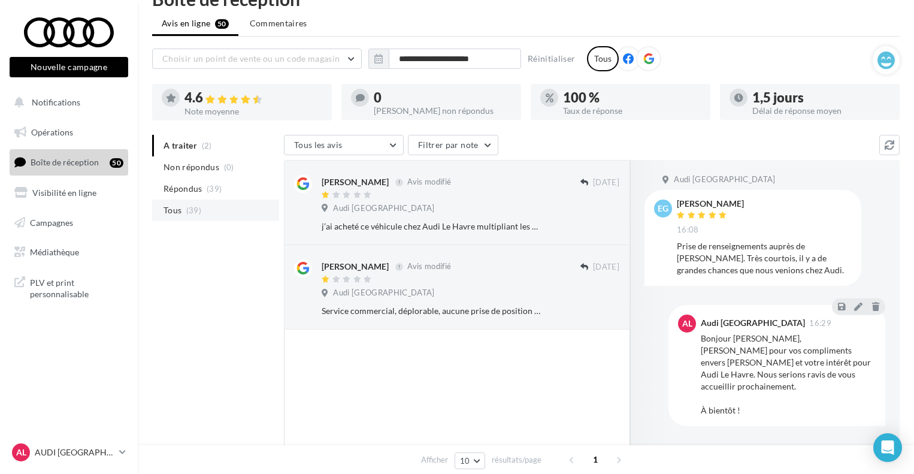
click at [199, 207] on span "(39)" at bounding box center [193, 210] width 15 height 10
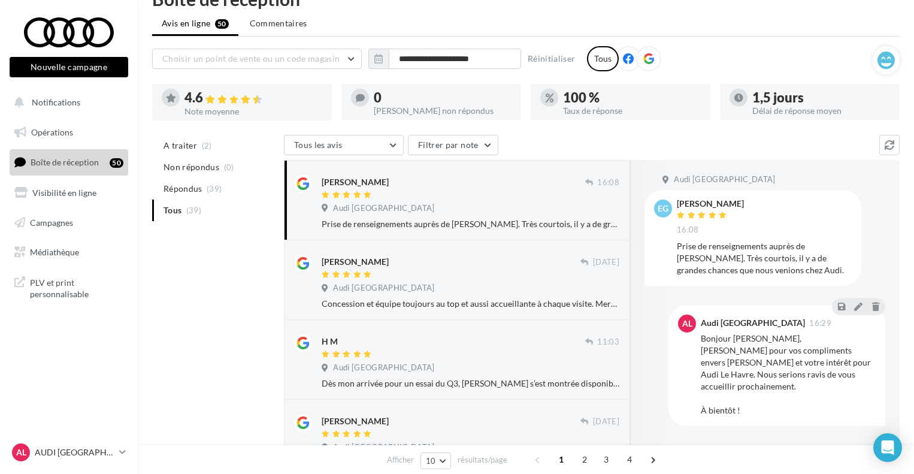
click at [564, 204] on div "Audi [GEOGRAPHIC_DATA]" at bounding box center [471, 209] width 298 height 13
click at [478, 279] on div at bounding box center [451, 275] width 259 height 10
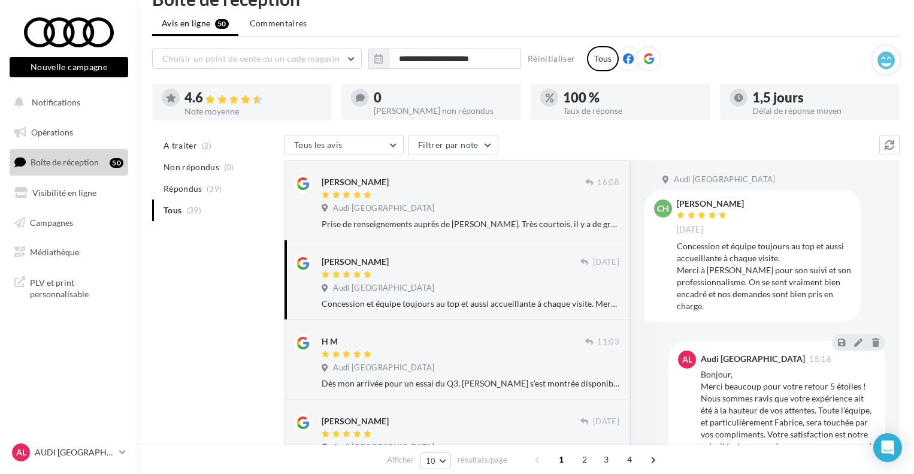
scroll to position [89, 0]
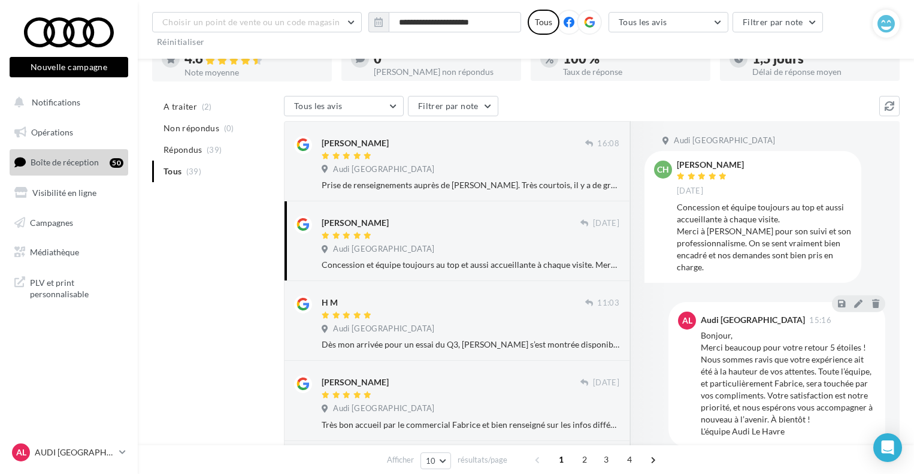
click at [524, 222] on div "[PERSON_NAME]" at bounding box center [451, 222] width 259 height 13
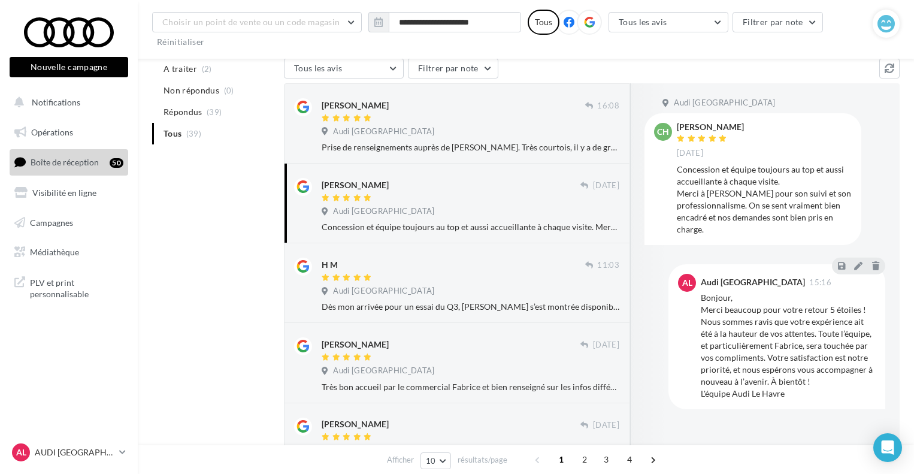
scroll to position [149, 0]
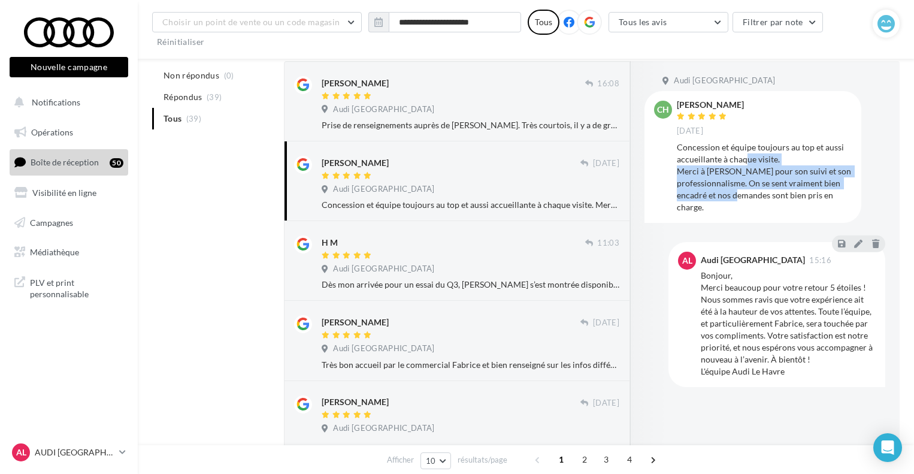
drag, startPoint x: 746, startPoint y: 160, endPoint x: 750, endPoint y: 193, distance: 33.1
click at [750, 193] on div "Concession et équipe toujours au top et aussi accueillante à chaque visite. Mer…" at bounding box center [764, 177] width 175 height 72
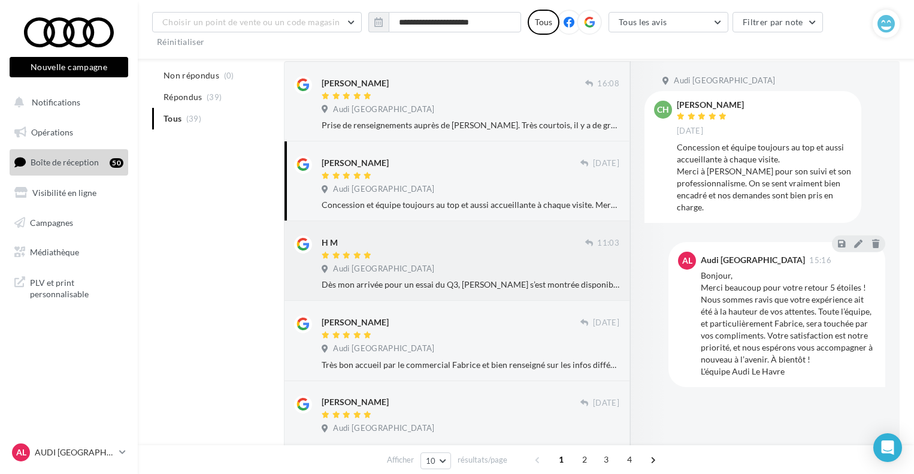
click at [480, 258] on div at bounding box center [454, 256] width 264 height 10
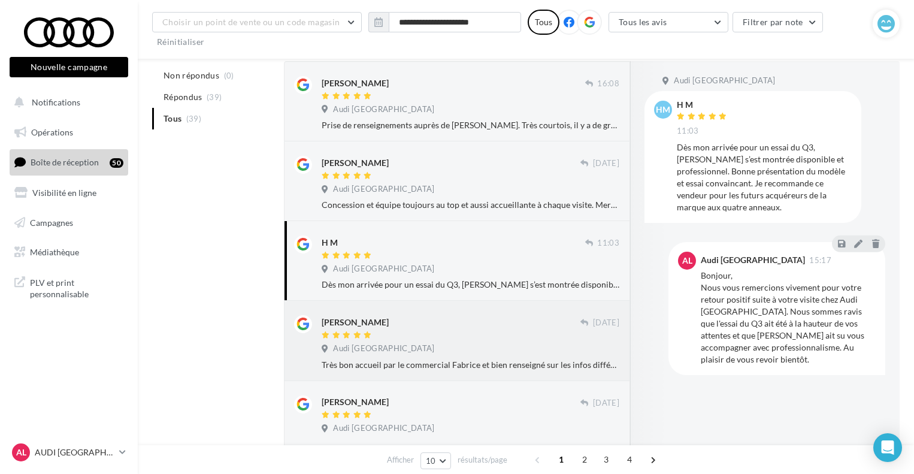
click at [473, 315] on div "[PERSON_NAME] [DATE] Audi [GEOGRAPHIC_DATA] bon accueil par le commercial Fabri…" at bounding box center [457, 340] width 326 height 60
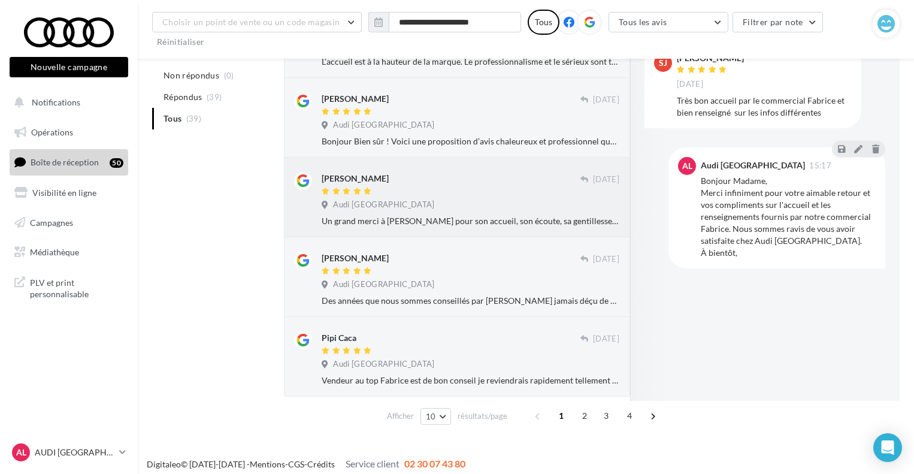
scroll to position [612, 0]
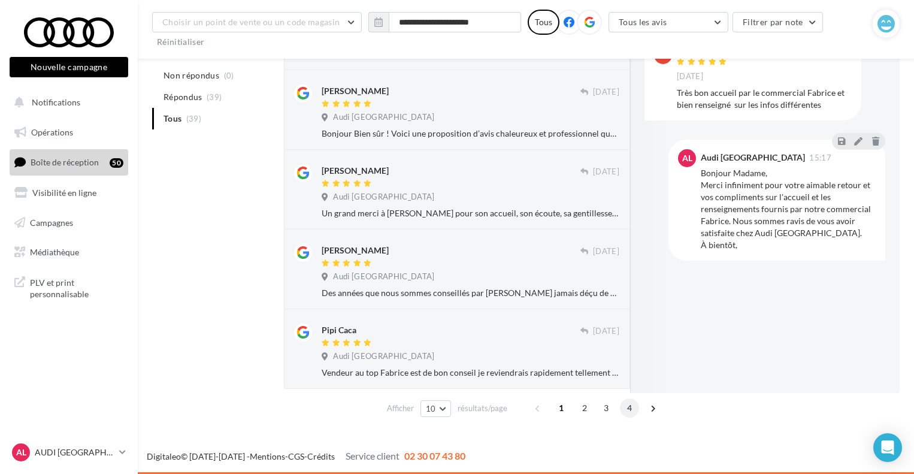
click at [624, 409] on span "4" at bounding box center [629, 407] width 19 height 19
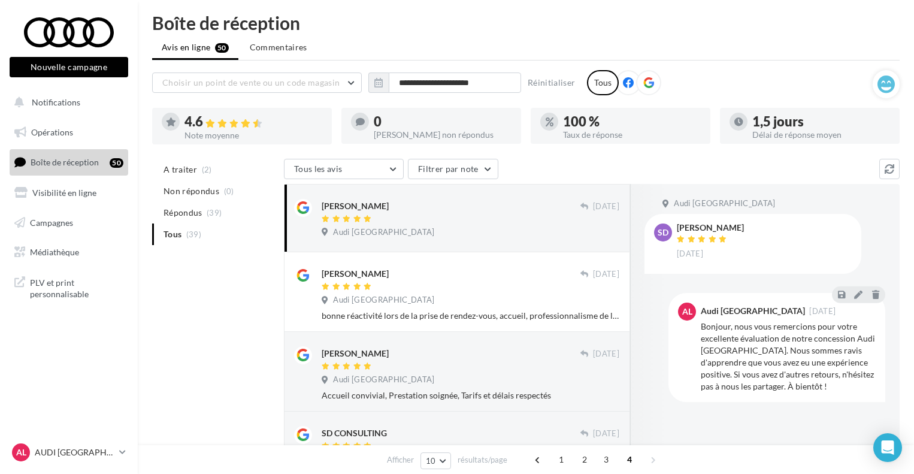
scroll to position [0, 0]
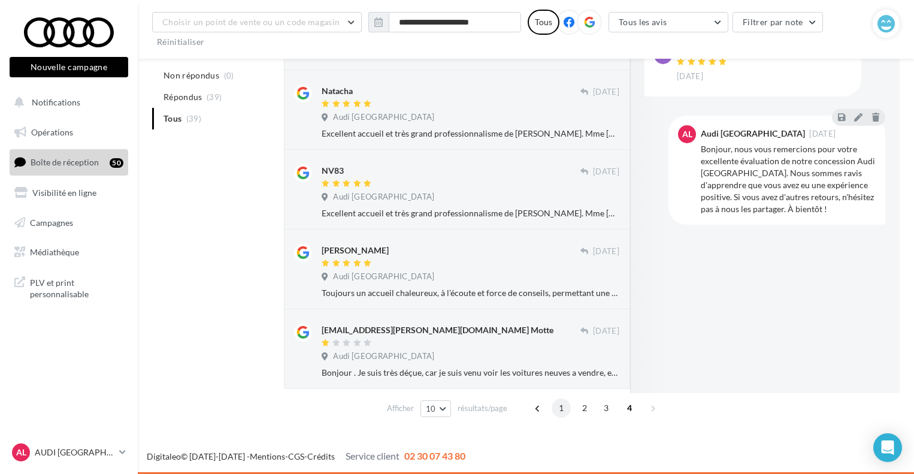
click at [561, 411] on span "1" at bounding box center [561, 407] width 19 height 19
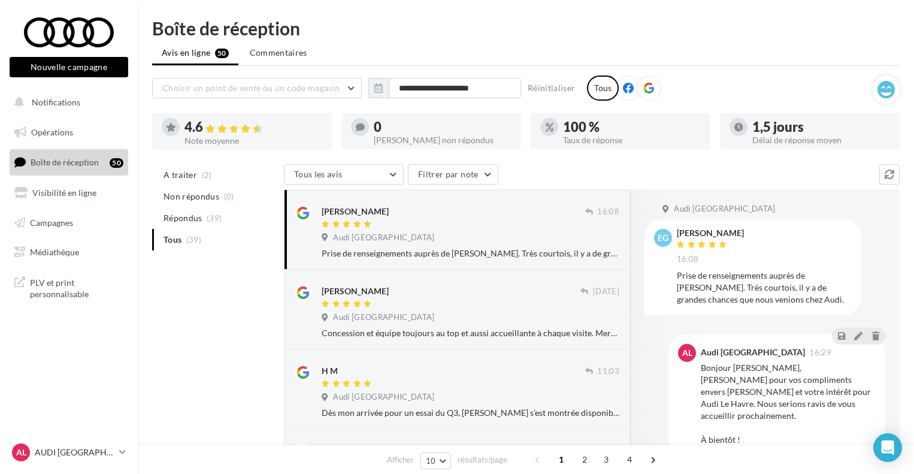
click at [454, 226] on div at bounding box center [454, 225] width 264 height 10
click at [457, 281] on div "[PERSON_NAME] [DATE] Audi Le Havre Concession et équipe toujours au top et auss…" at bounding box center [457, 309] width 326 height 60
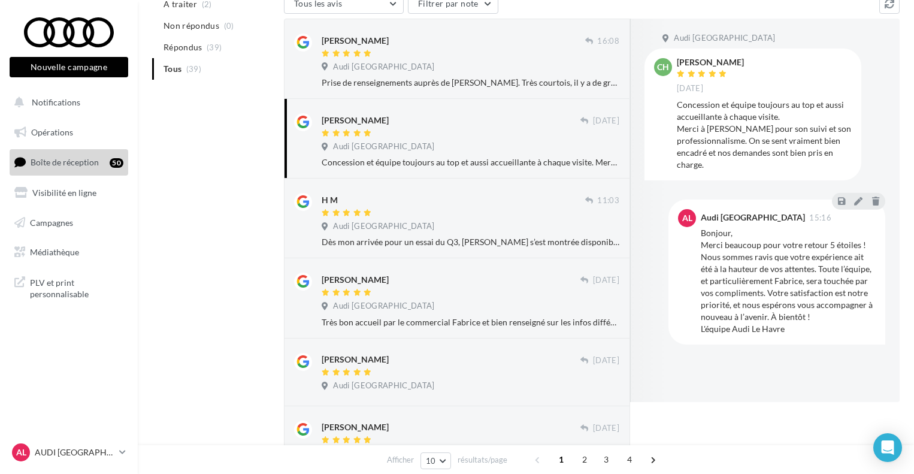
scroll to position [261, 0]
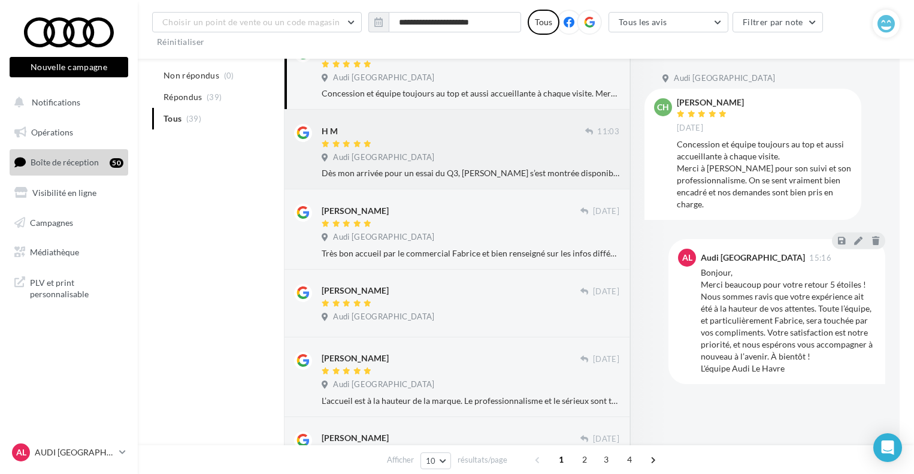
click at [528, 153] on div "Audi [GEOGRAPHIC_DATA]" at bounding box center [471, 158] width 298 height 13
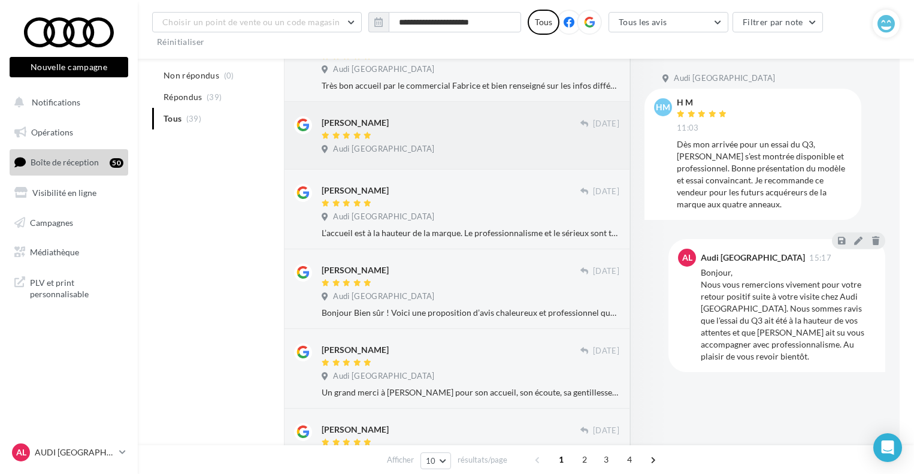
scroll to position [440, 0]
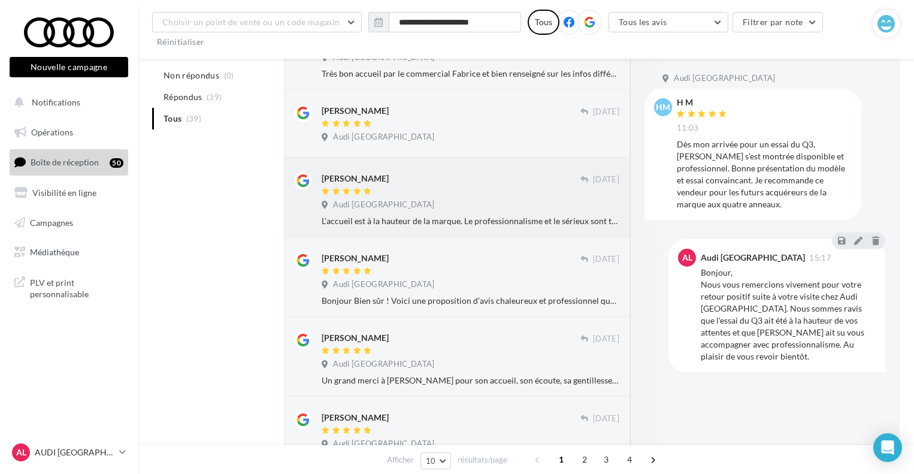
click at [581, 188] on div "[DATE]" at bounding box center [600, 180] width 39 height 16
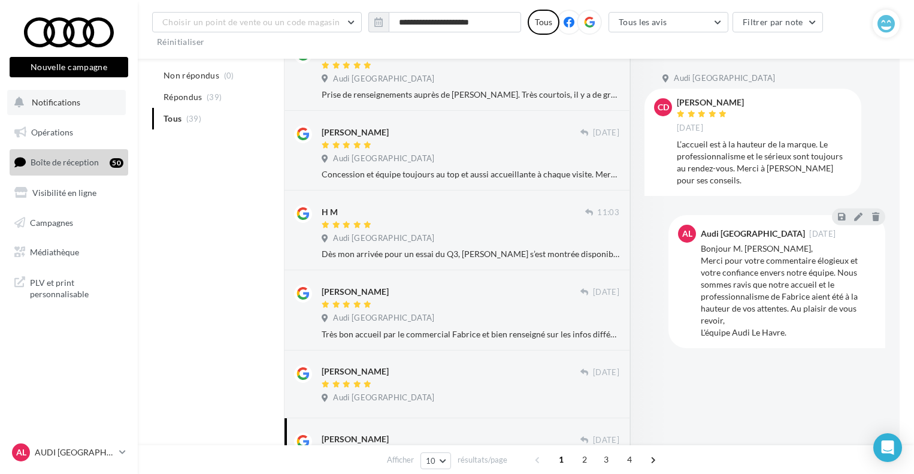
scroll to position [240, 0]
